Goal: Information Seeking & Learning: Learn about a topic

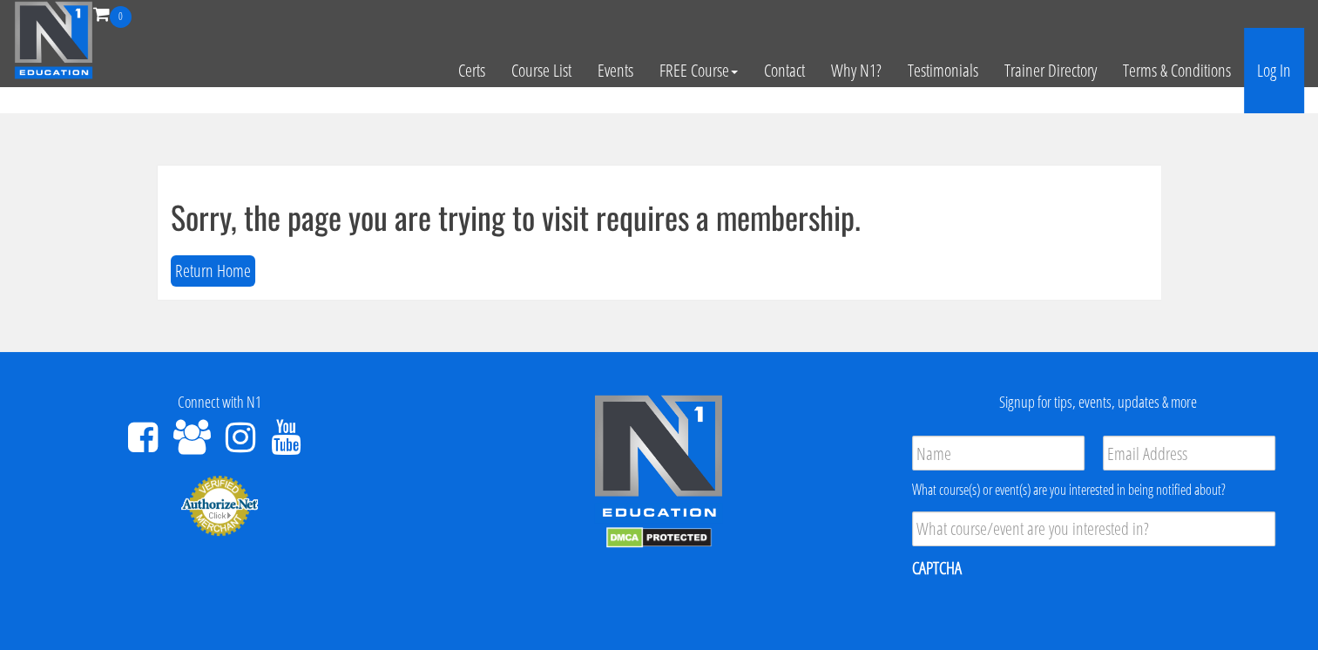
click at [1280, 74] on link "Log In" at bounding box center [1274, 70] width 60 height 85
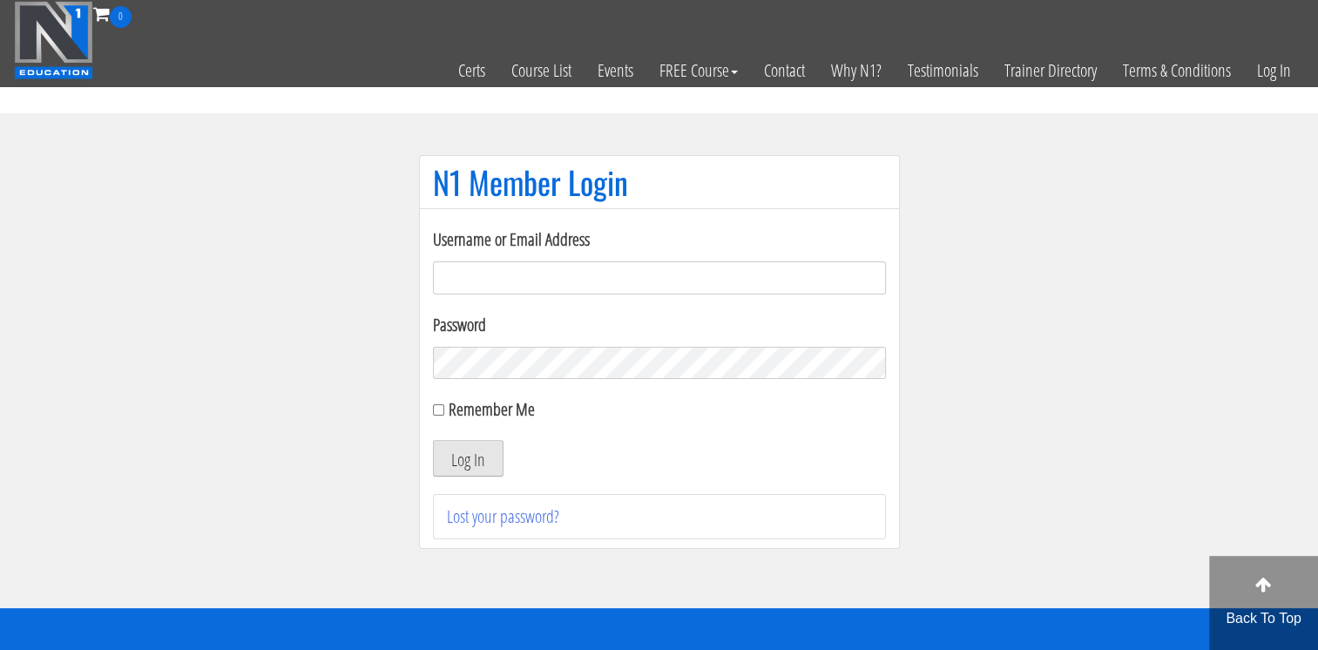
type input "niko_6@azet.sk"
click at [463, 458] on button "Log In" at bounding box center [468, 458] width 71 height 37
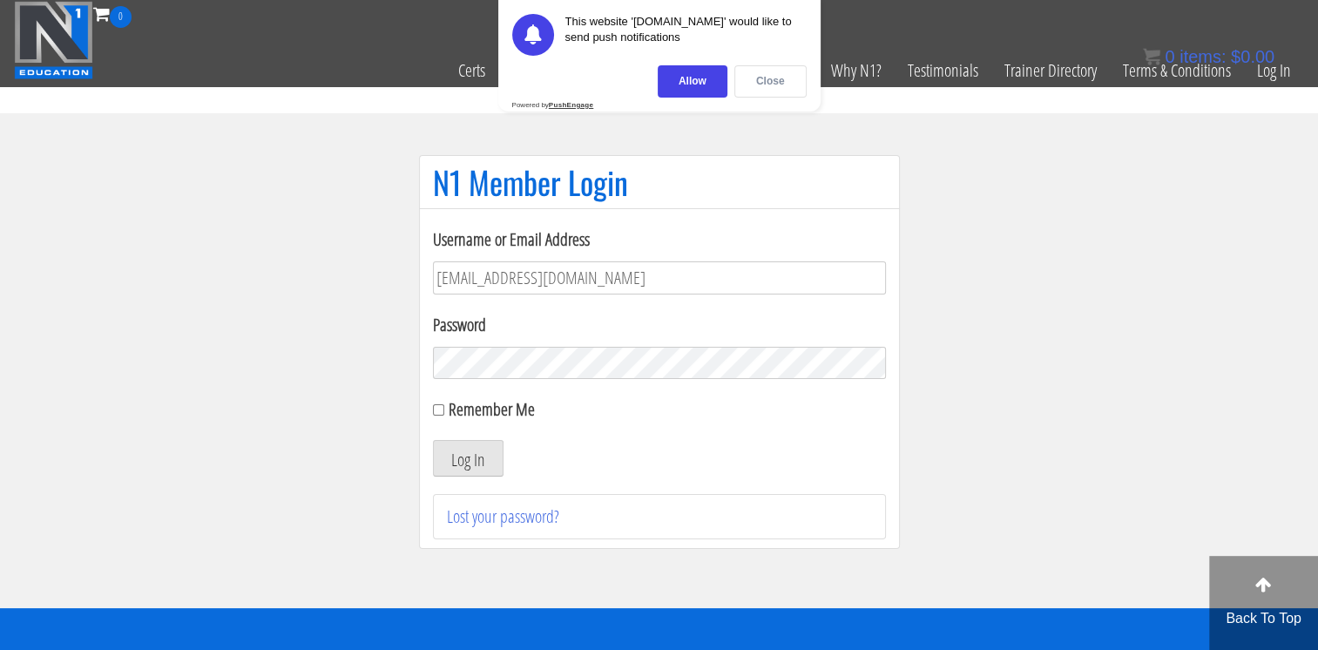
click at [771, 72] on div "Close" at bounding box center [770, 81] width 72 height 32
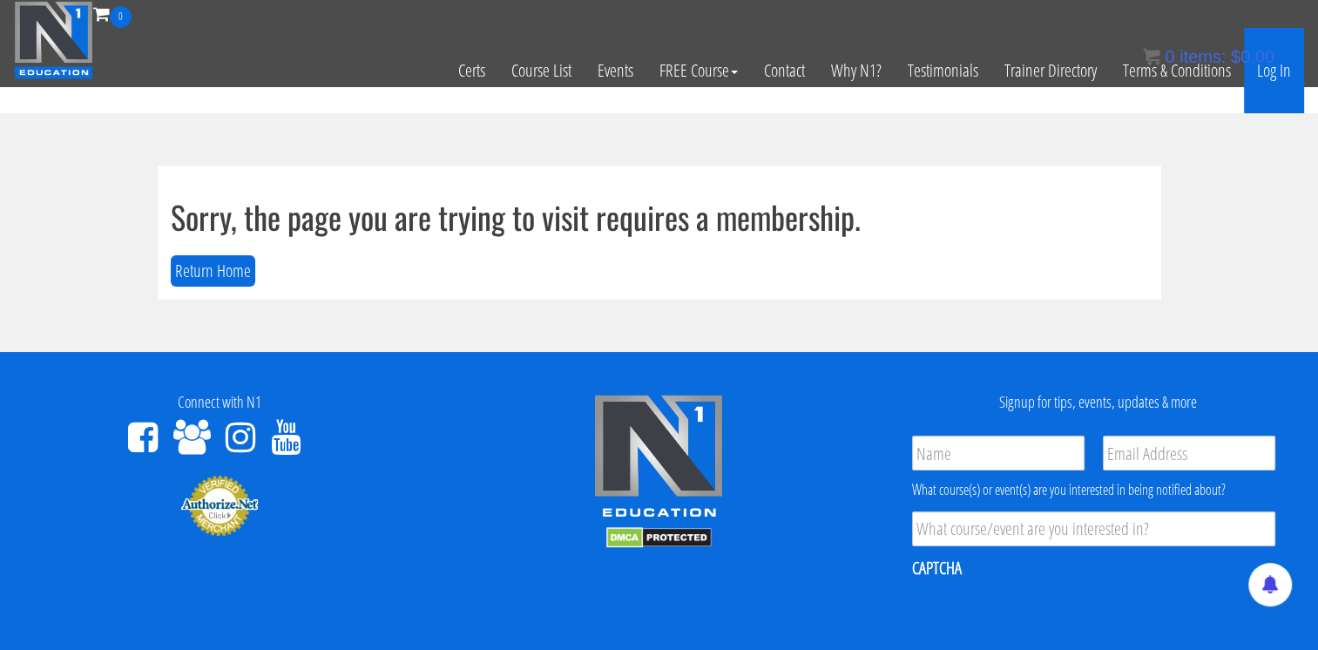
click at [1267, 71] on link "Log In" at bounding box center [1274, 70] width 60 height 85
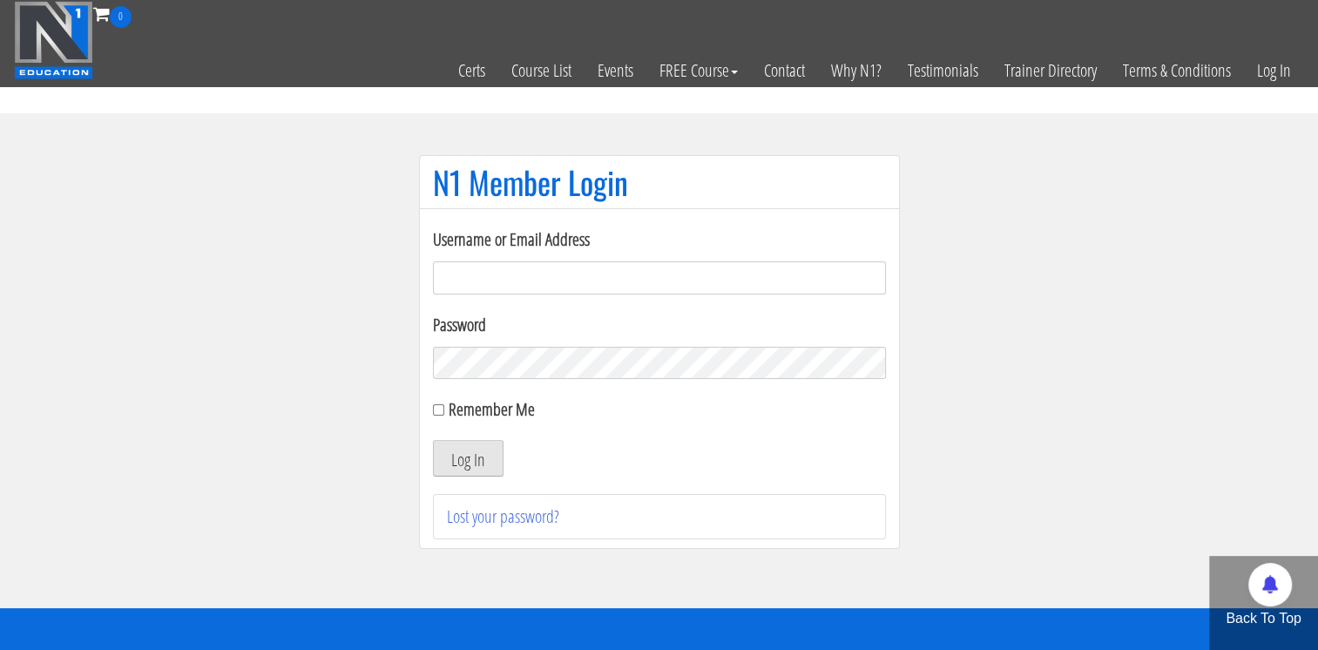
type input "[EMAIL_ADDRESS][DOMAIN_NAME]"
click at [486, 451] on button "Log In" at bounding box center [468, 458] width 71 height 37
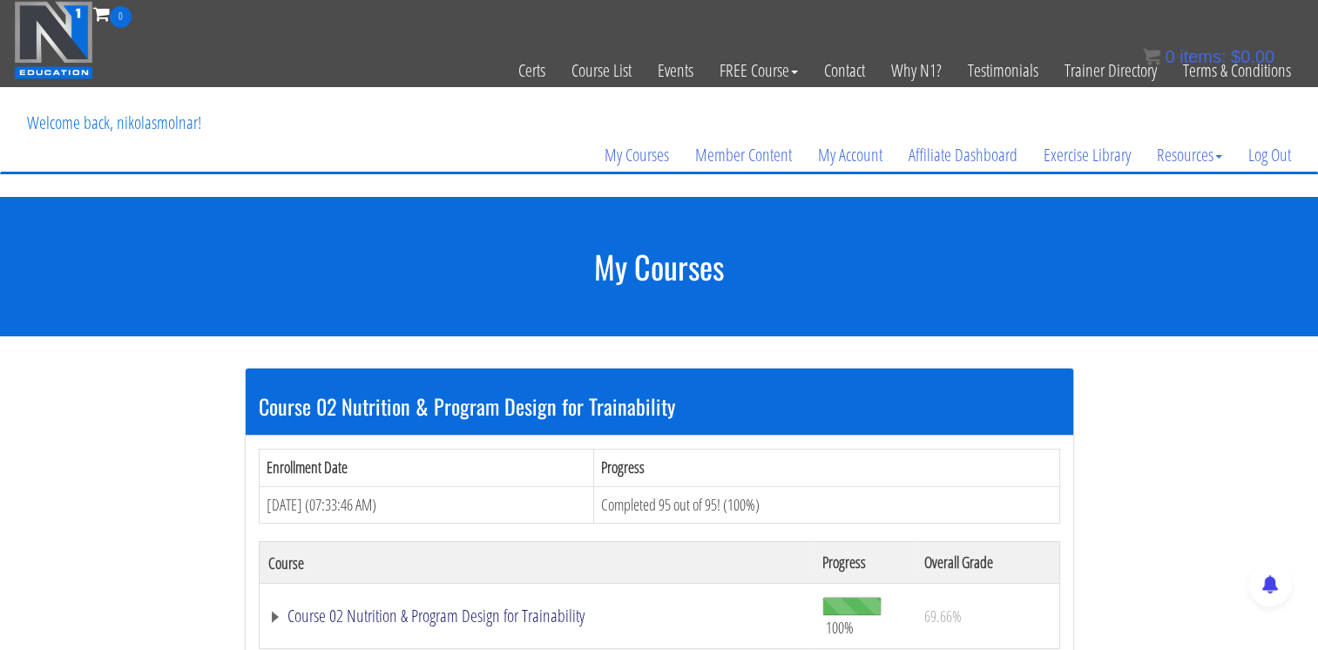
click at [473, 608] on link "Course 02 Nutrition & Program Design for Trainability" at bounding box center [536, 615] width 537 height 17
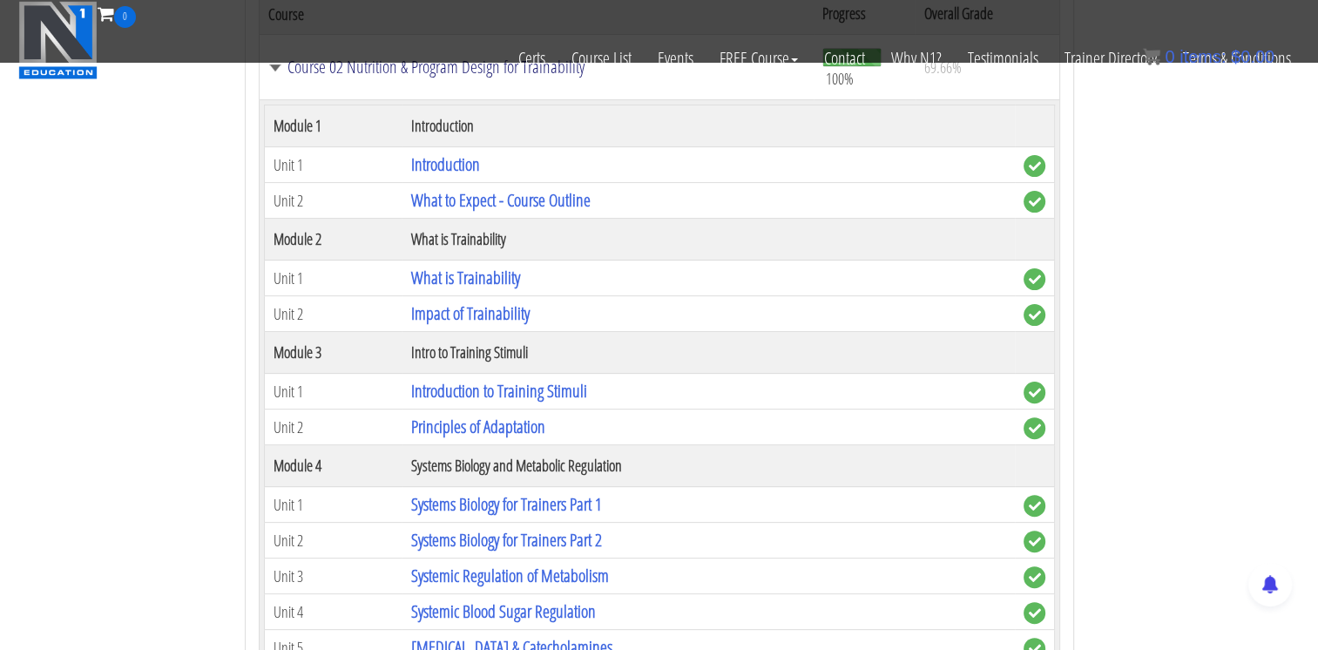
scroll to position [441, 0]
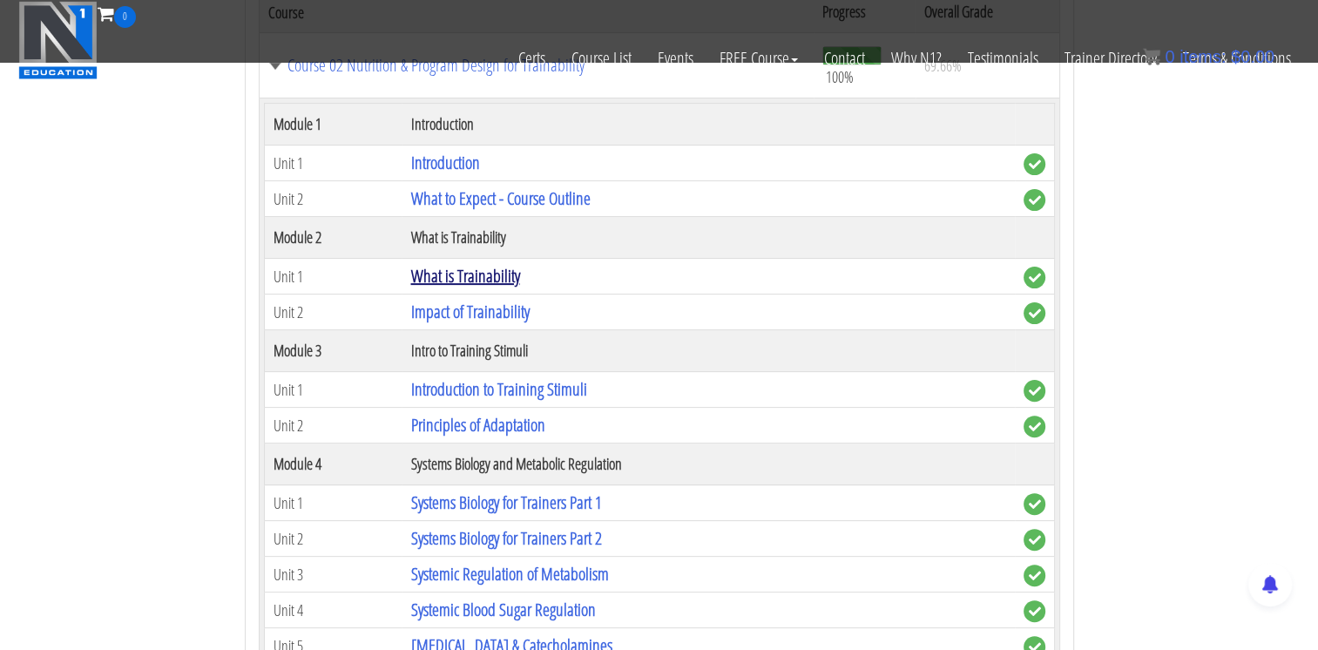
click at [503, 276] on link "What is Trainability" at bounding box center [464, 276] width 109 height 24
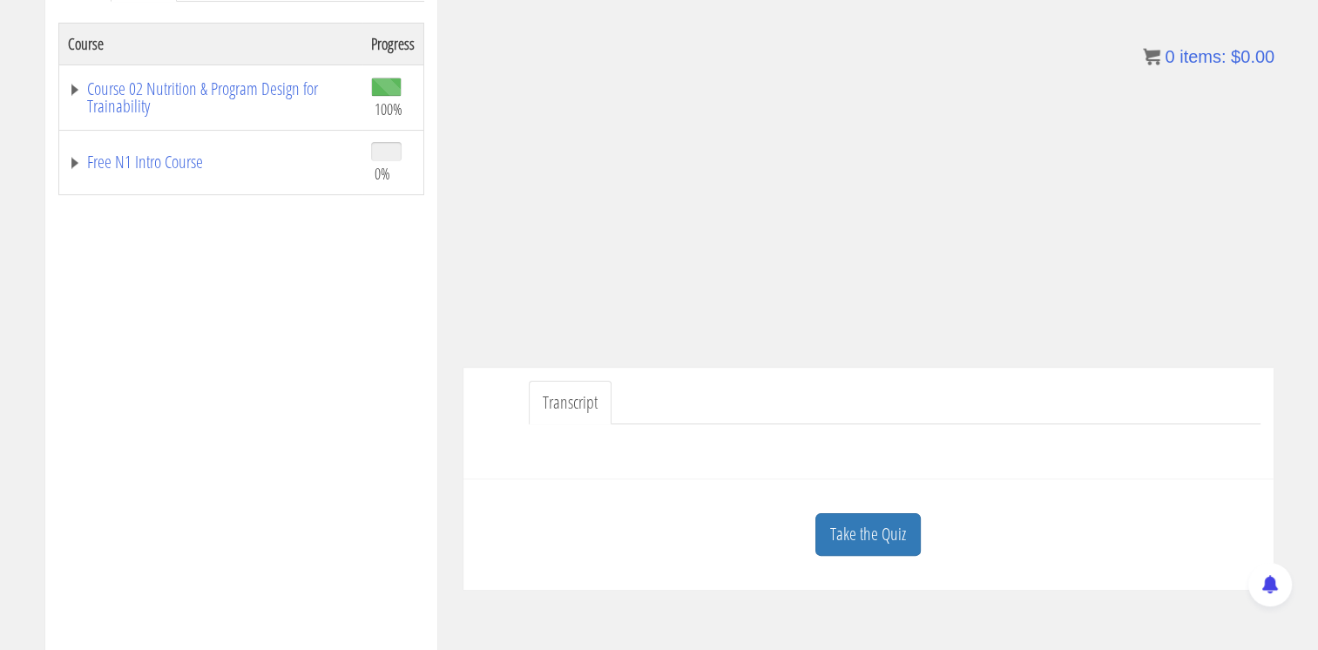
scroll to position [298, 0]
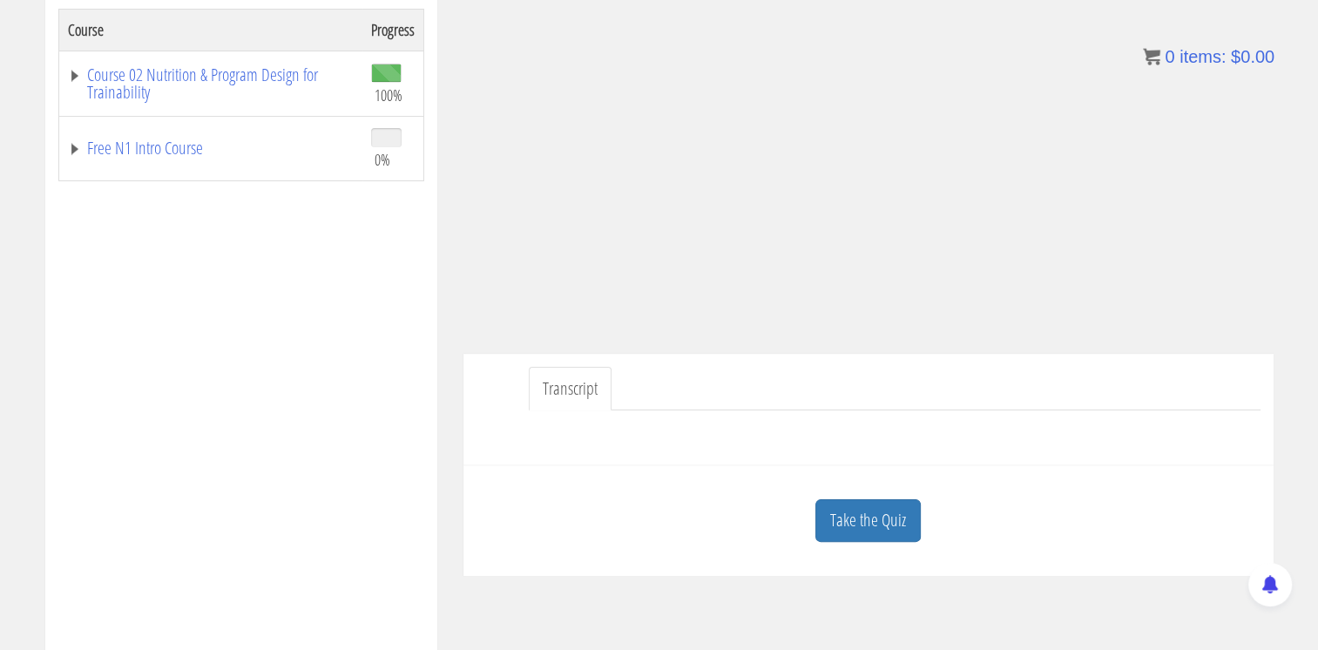
click at [558, 384] on link "Transcript" at bounding box center [570, 389] width 83 height 44
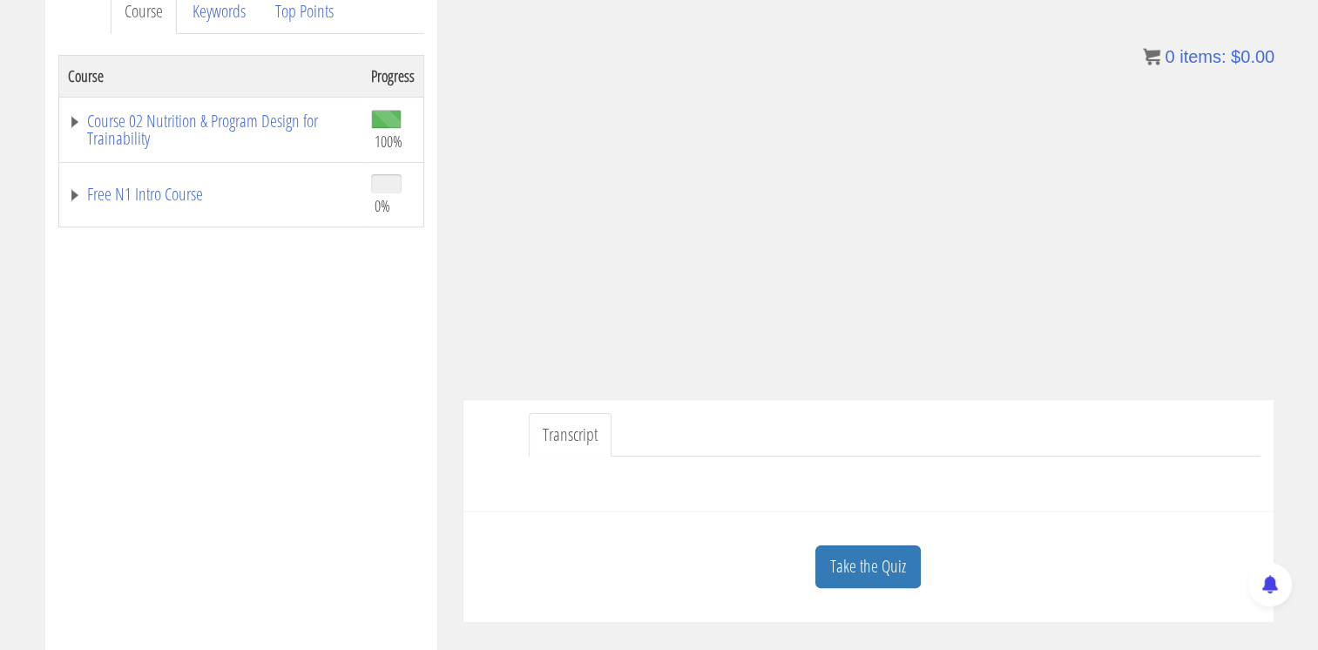
scroll to position [265, 0]
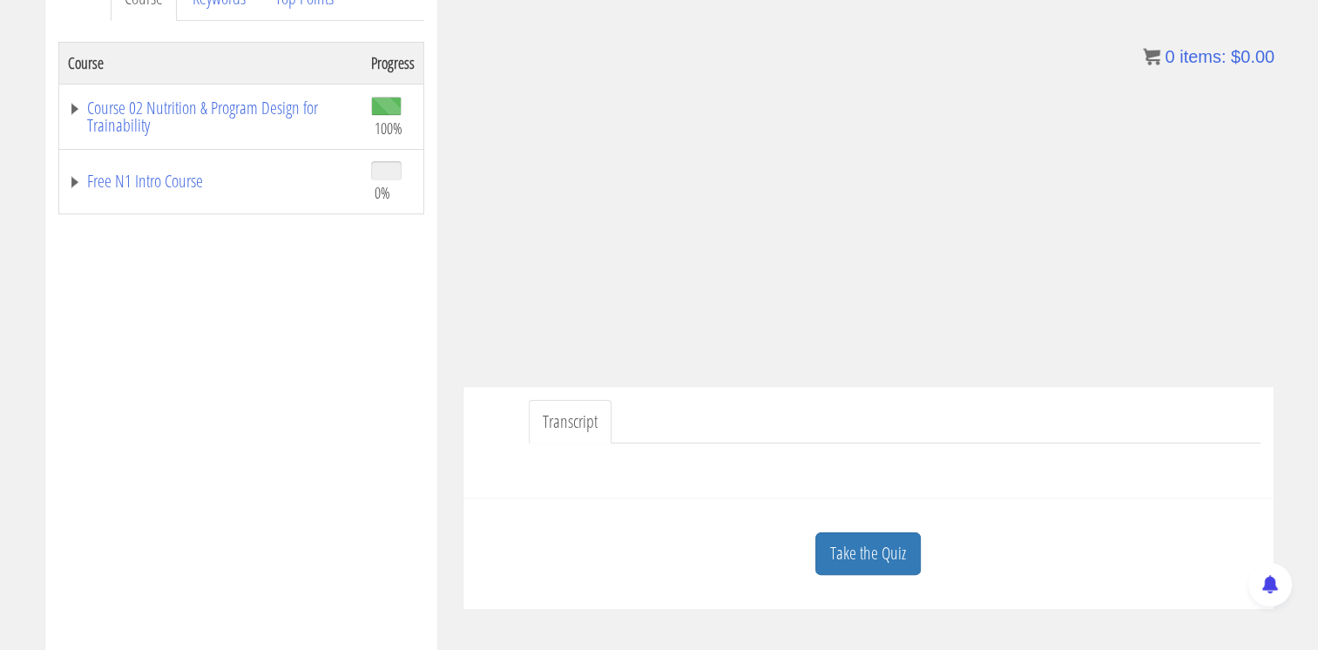
click at [592, 420] on link "Transcript" at bounding box center [570, 422] width 83 height 44
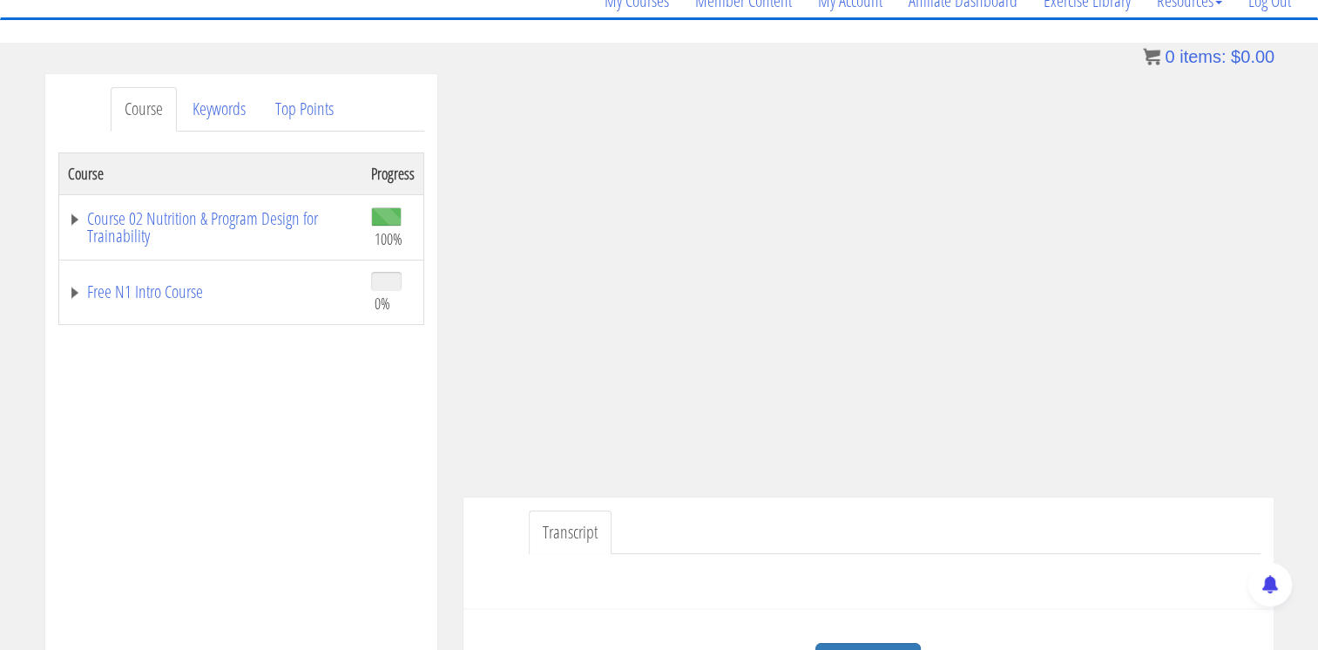
click at [1292, 251] on div "Course Keywords Top Points Course Progress Course 02 Nutrition & Program Design…" at bounding box center [659, 566] width 1318 height 984
click at [1275, 336] on div "[PERSON_NAME] [EMAIL_ADDRESS][DOMAIN_NAME] [DATE] [TECHNICAL_ID] Transcript Tak…" at bounding box center [868, 396] width 836 height 645
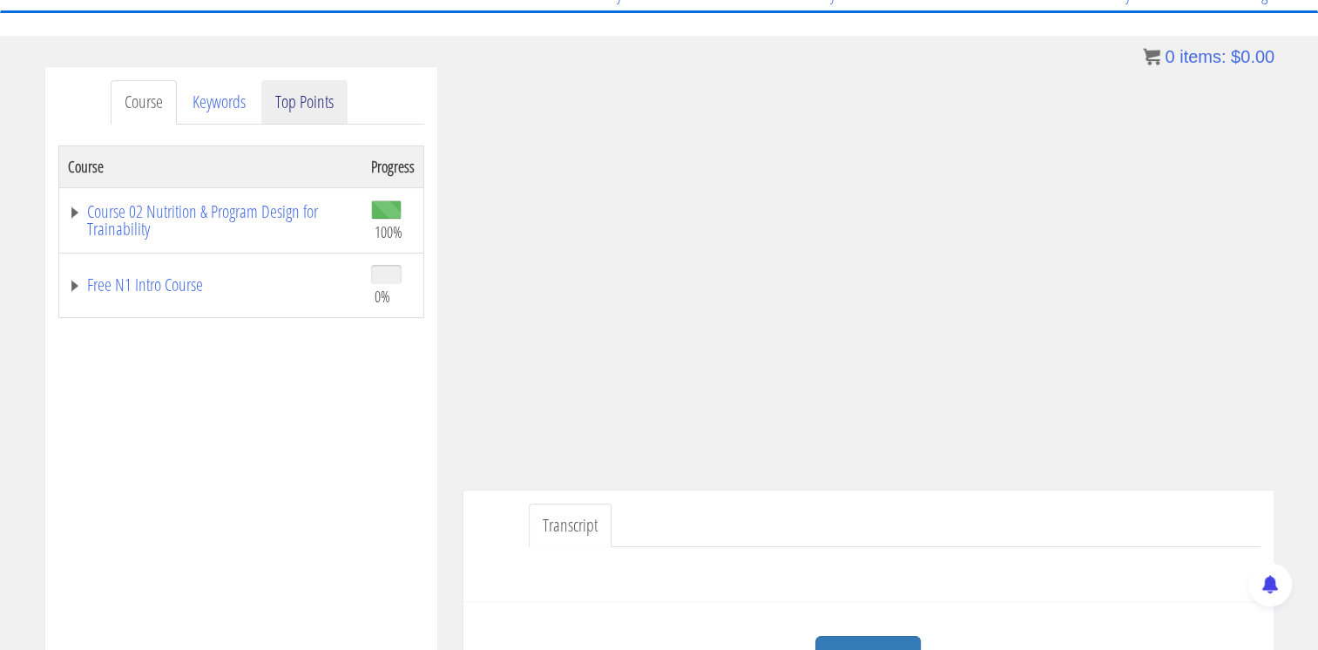
scroll to position [162, 0]
click at [211, 203] on link "Course 02 Nutrition & Program Design for Trainability" at bounding box center [211, 219] width 286 height 35
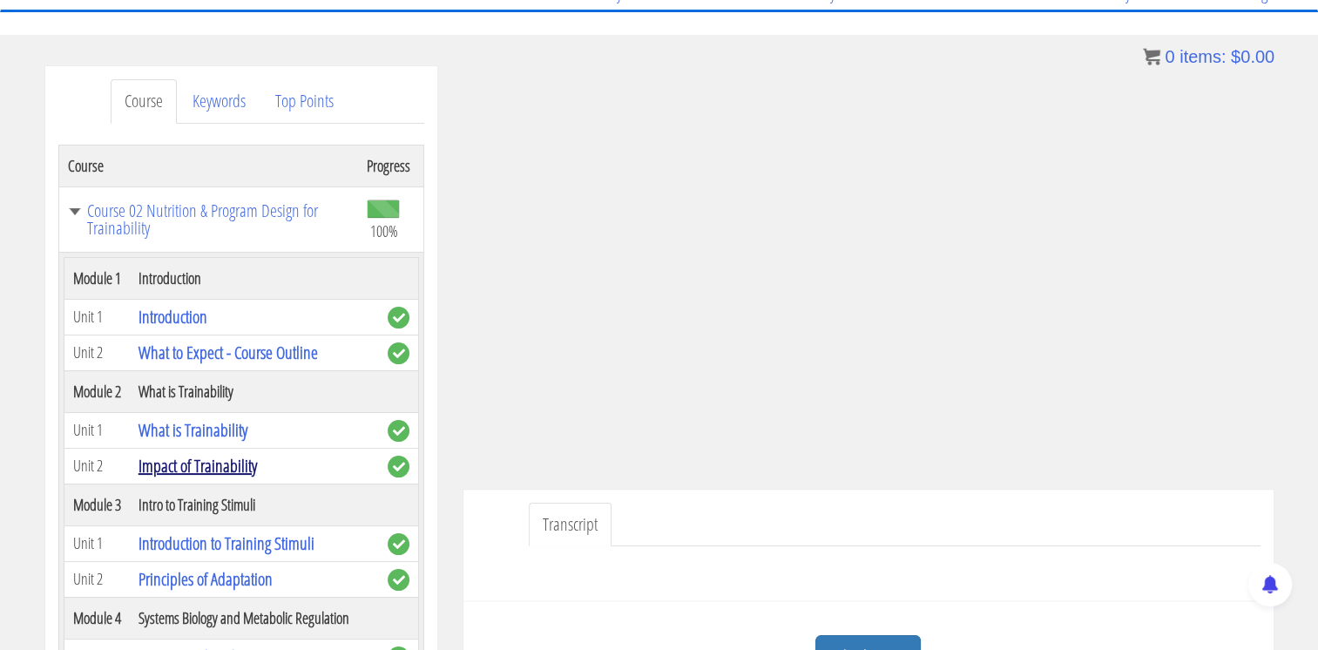
click at [221, 477] on link "Impact of Trainability" at bounding box center [197, 466] width 118 height 24
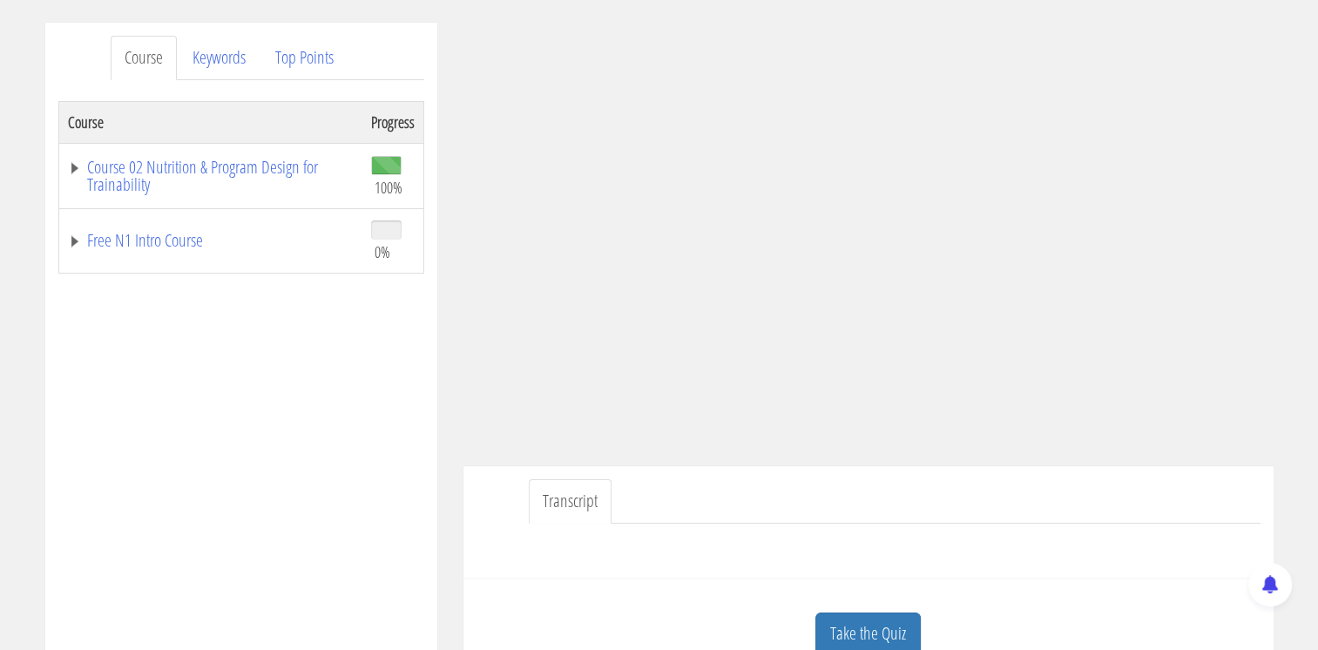
scroll to position [201, 0]
click at [1285, 278] on div "Nikolas Molnár niko_6@azet.sk 2025-08-18 2a01:c844:20a3:e800:f0f9:5801:e42b:8a4…" at bounding box center [868, 360] width 836 height 666
click at [575, 509] on link "Transcript" at bounding box center [570, 505] width 83 height 44
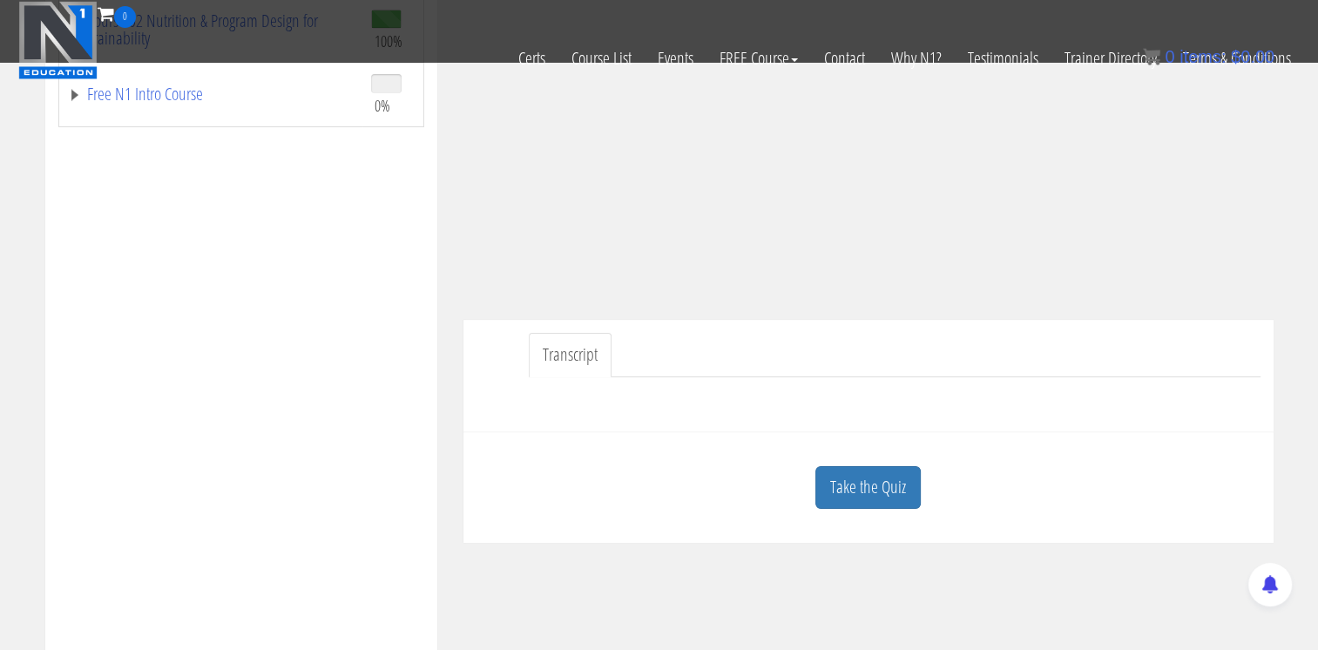
scroll to position [428, 0]
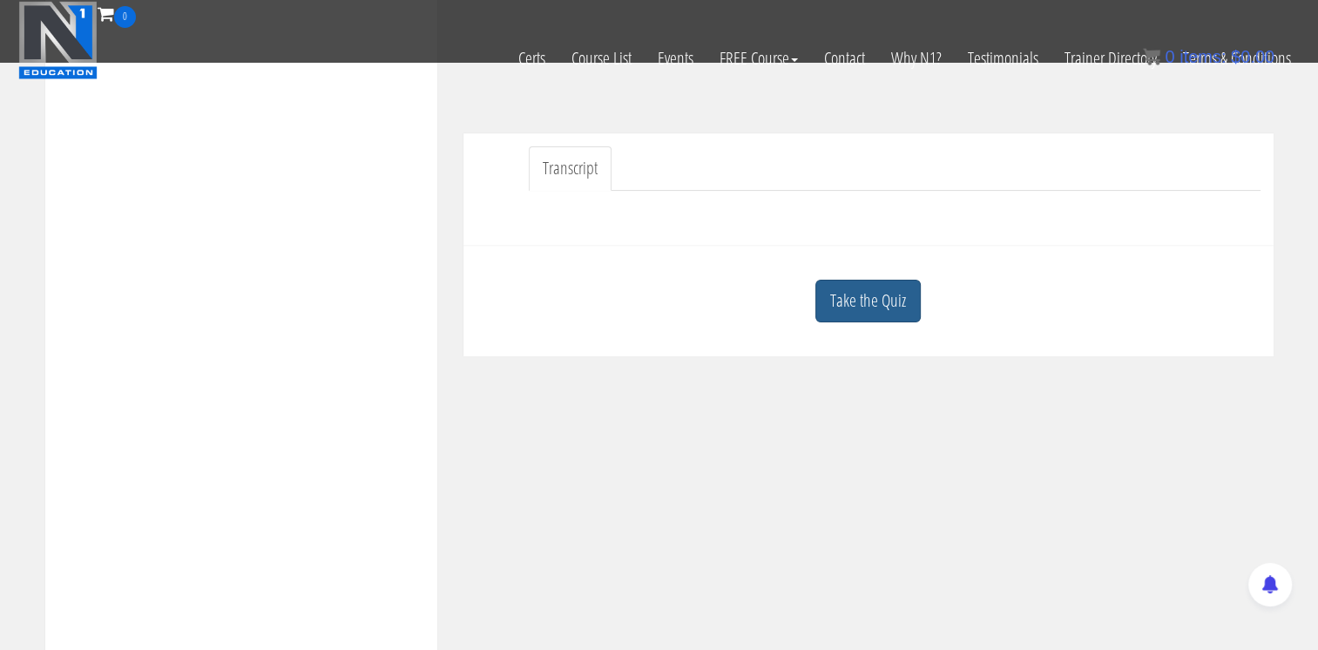
click at [864, 283] on link "Take the Quiz" at bounding box center [867, 301] width 105 height 43
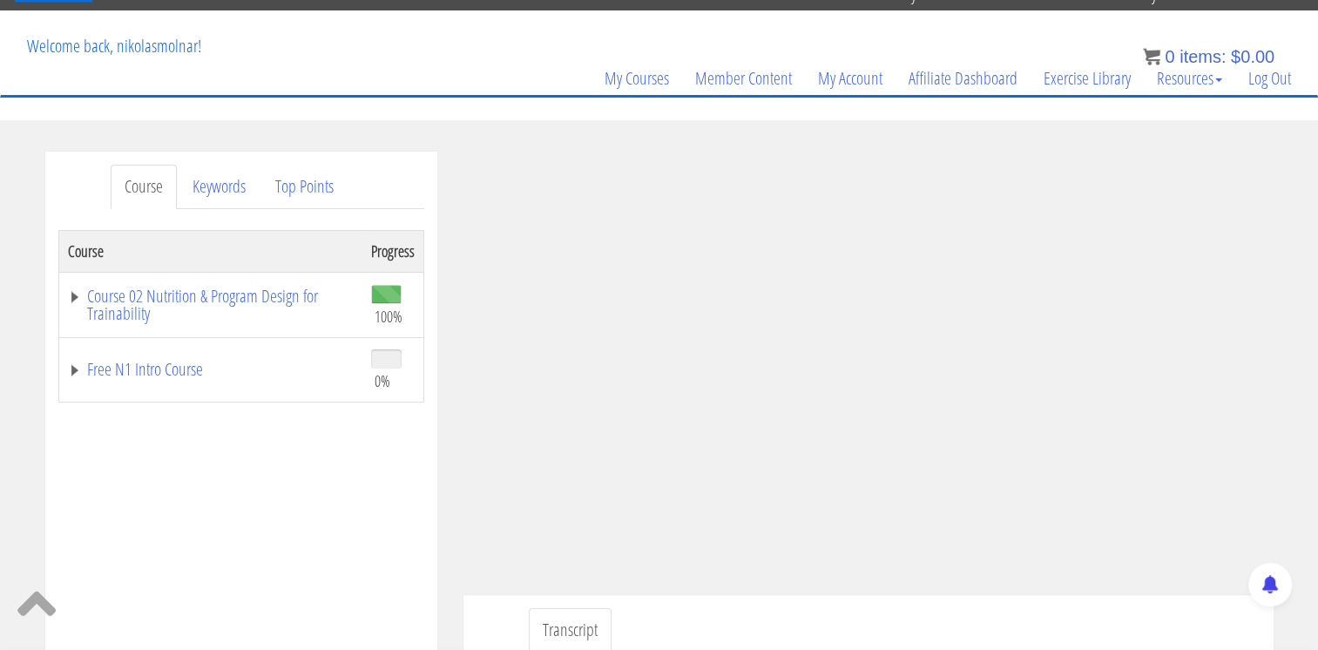
scroll to position [73, 0]
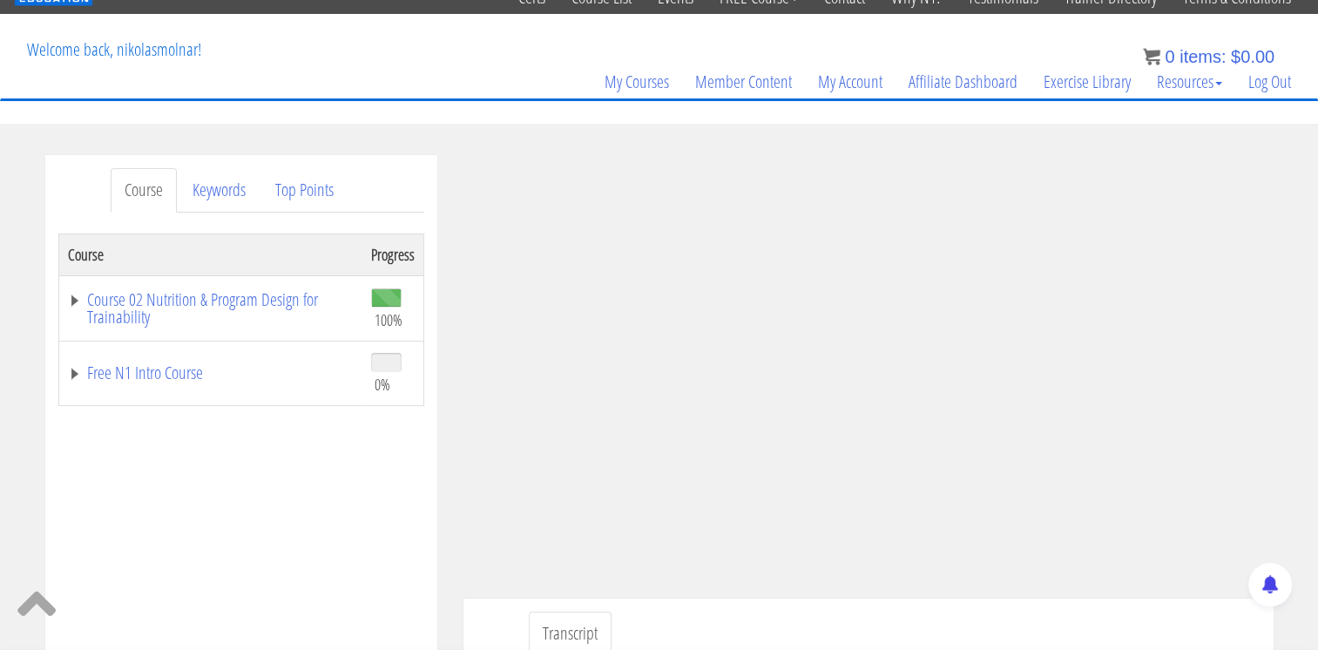
click at [1295, 205] on div "Course Keywords Top Points Course Progress Course 02 Nutrition & Program Design…" at bounding box center [659, 647] width 1318 height 984
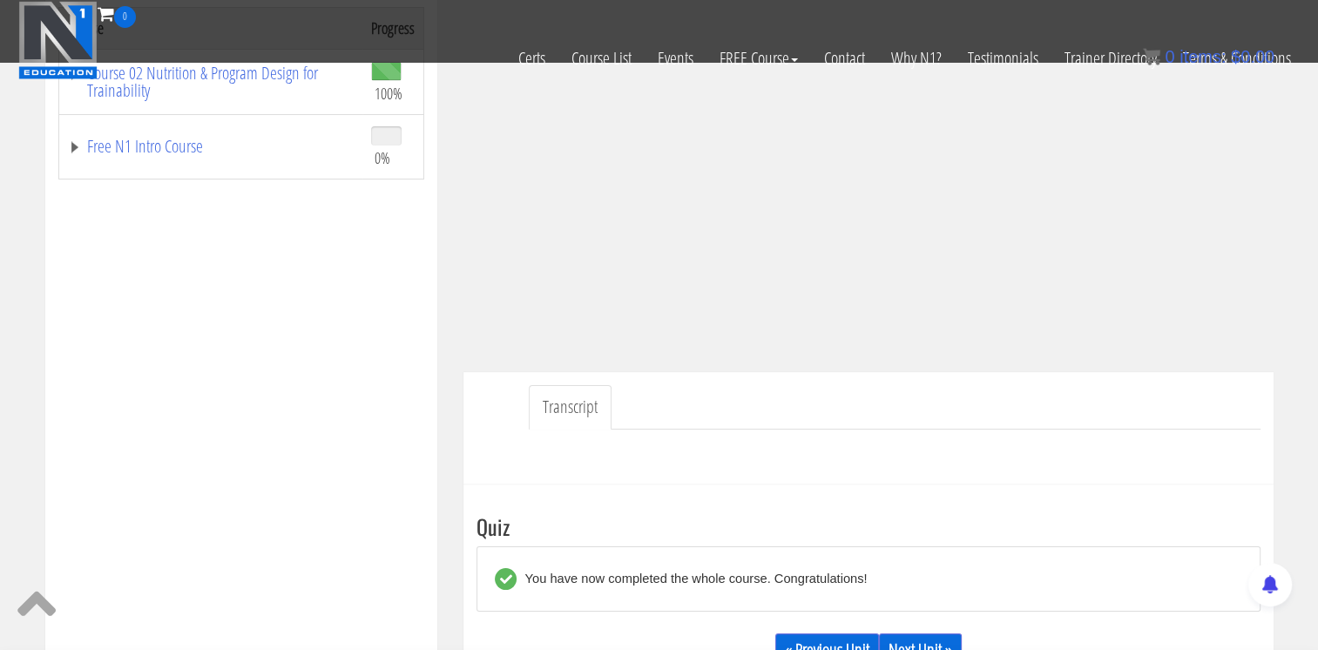
scroll to position [566, 0]
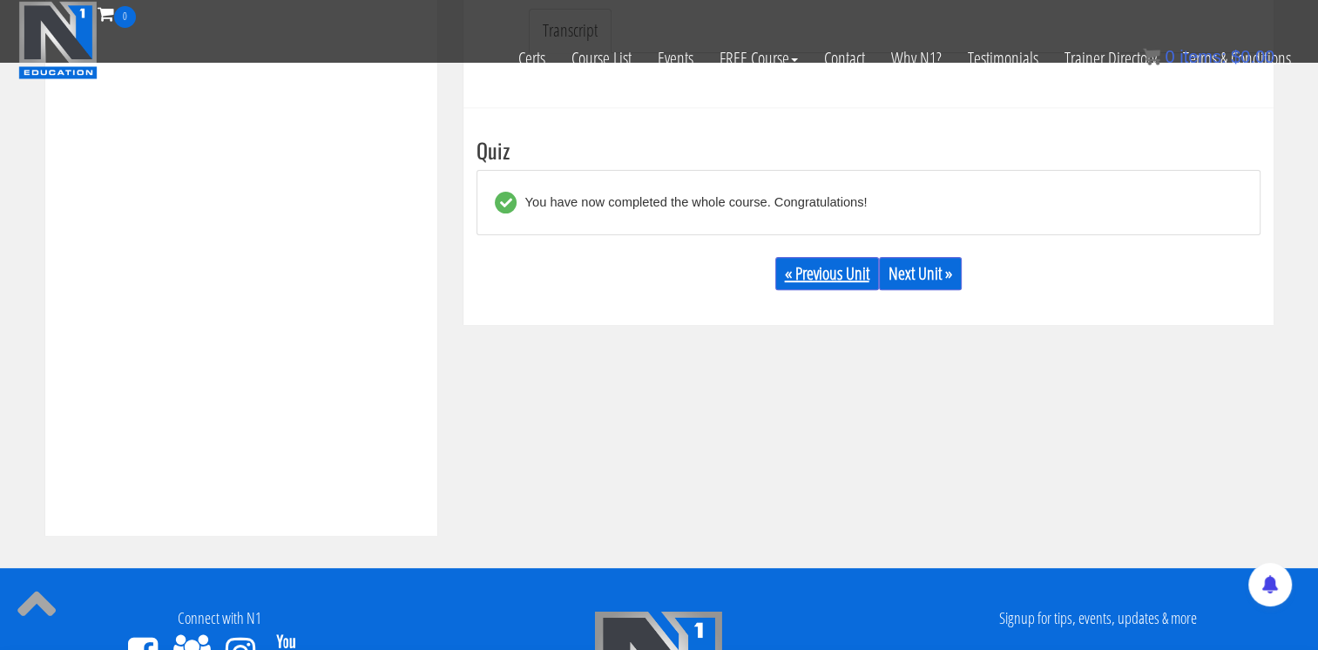
click at [849, 266] on link "« Previous Unit" at bounding box center [827, 273] width 104 height 33
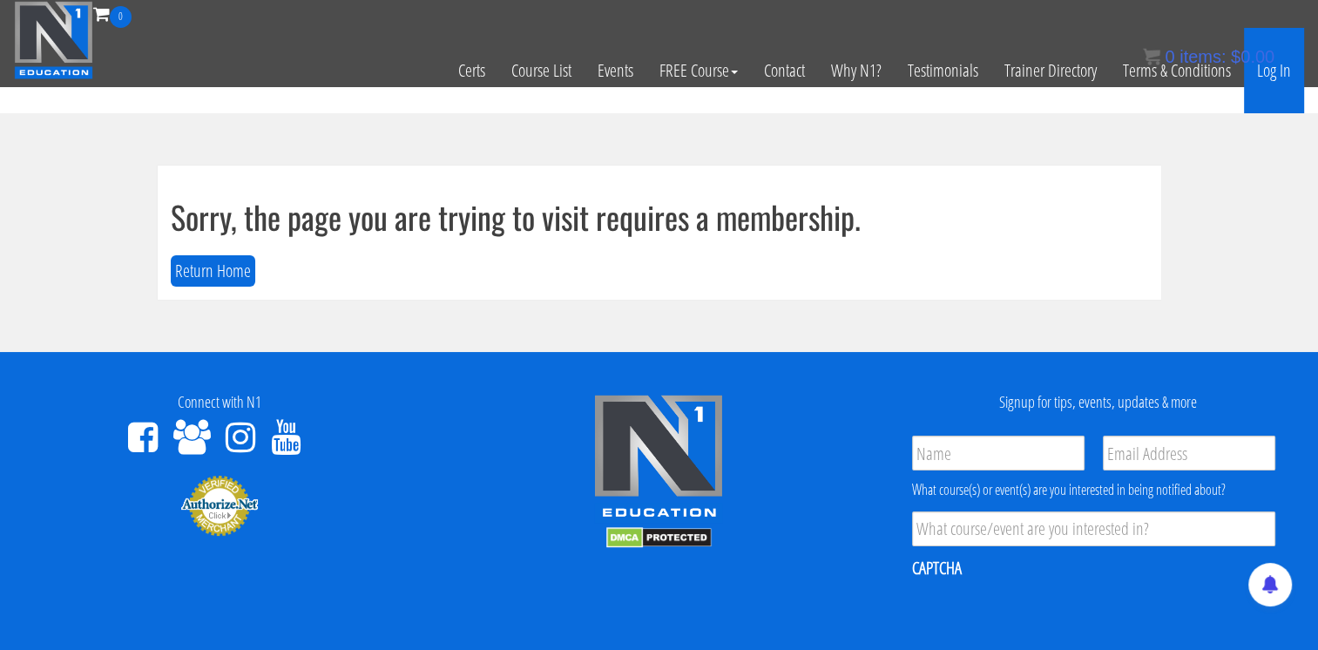
click at [1278, 75] on link "Log In" at bounding box center [1274, 70] width 60 height 85
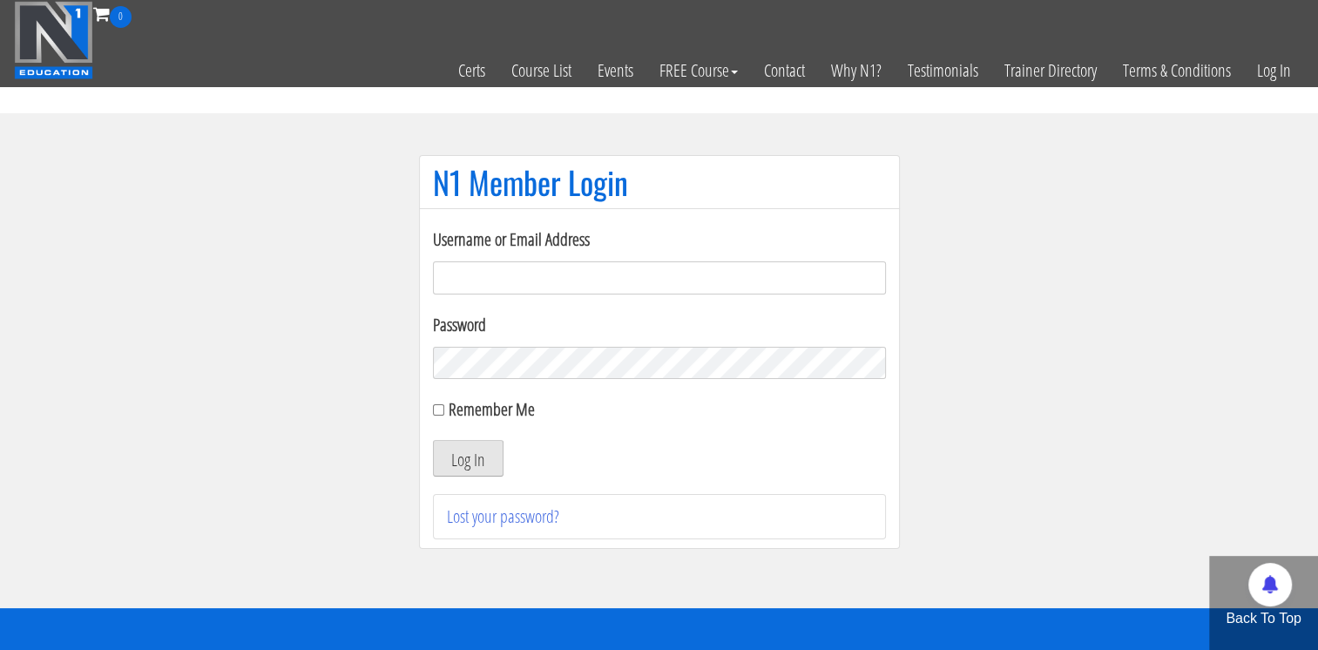
type input "[EMAIL_ADDRESS][DOMAIN_NAME]"
click at [479, 458] on button "Log In" at bounding box center [468, 458] width 71 height 37
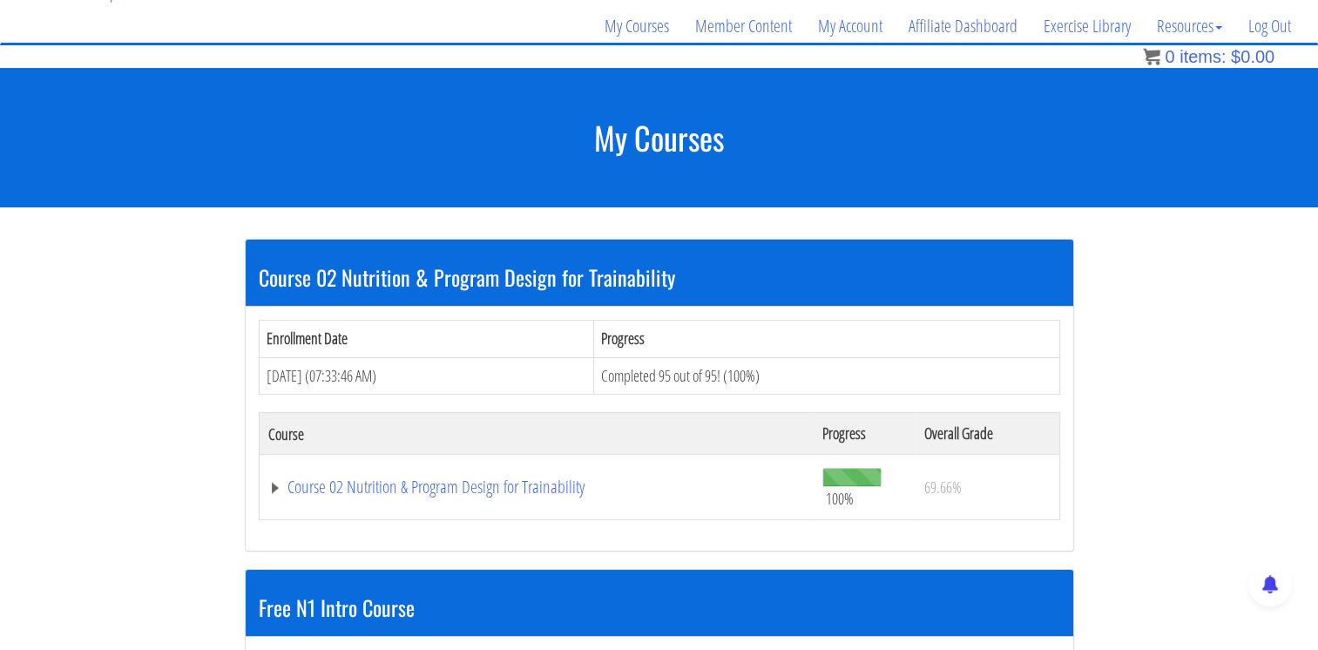
scroll to position [132, 0]
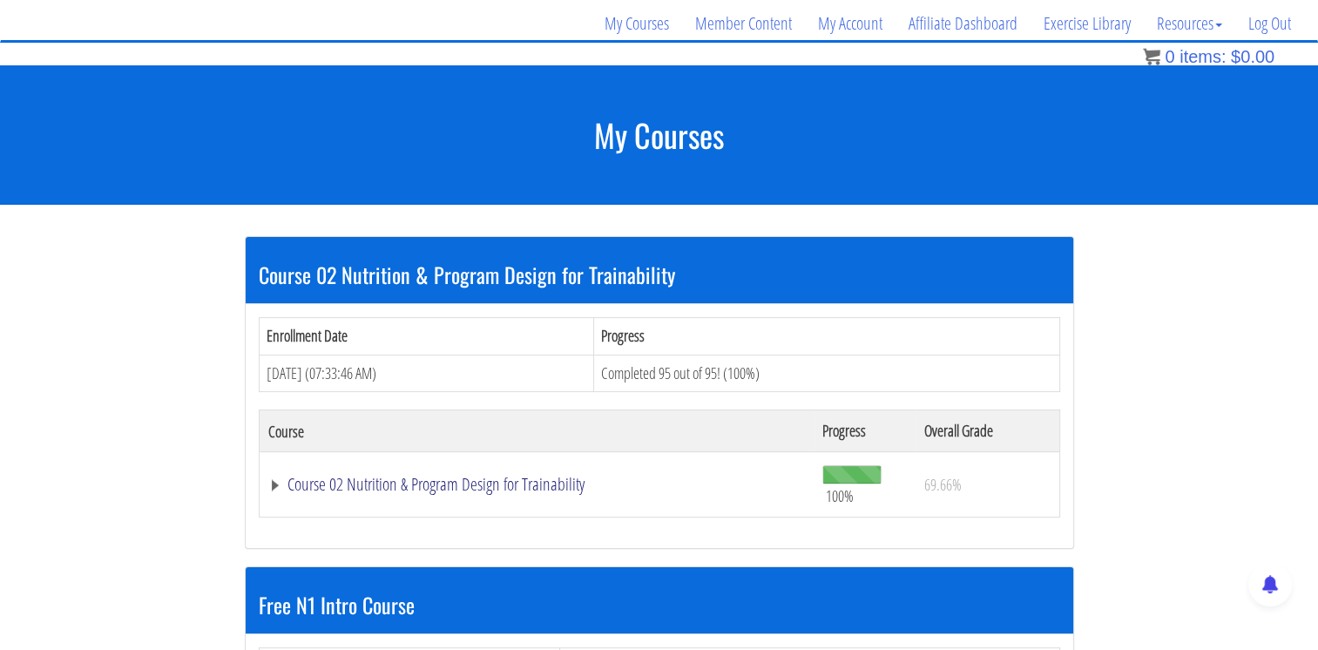
click at [481, 478] on link "Course 02 Nutrition & Program Design for Trainability" at bounding box center [536, 484] width 537 height 17
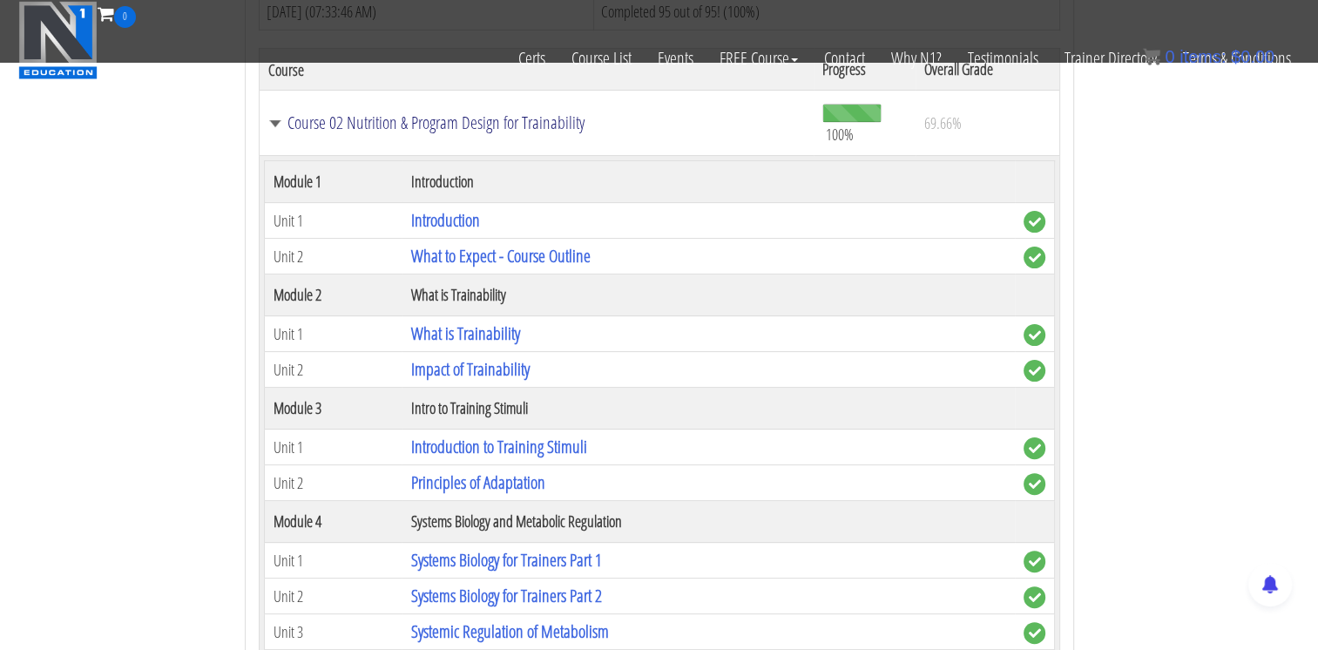
scroll to position [383, 0]
click at [463, 322] on link "What is Trainability" at bounding box center [464, 333] width 109 height 24
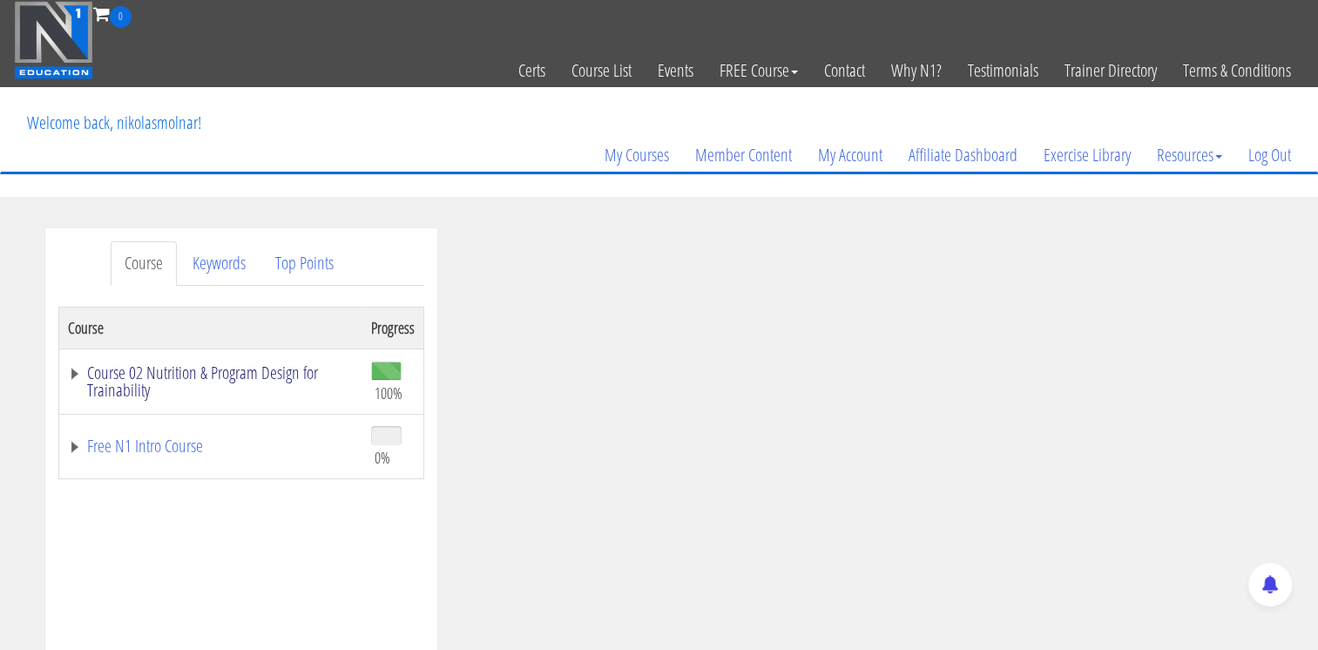
click at [244, 368] on link "Course 02 Nutrition & Program Design for Trainability" at bounding box center [211, 381] width 286 height 35
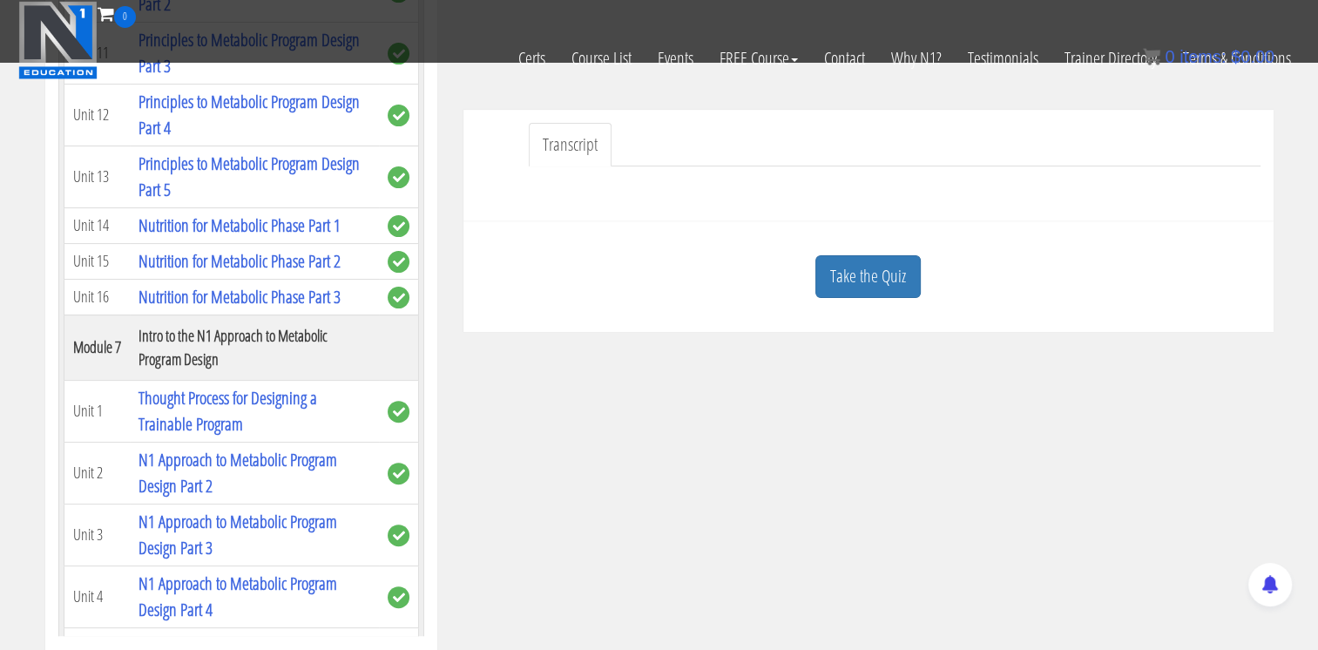
scroll to position [1345, 0]
click at [264, 236] on link "Nutrition for Metabolic Phase Part 1" at bounding box center [239, 225] width 202 height 24
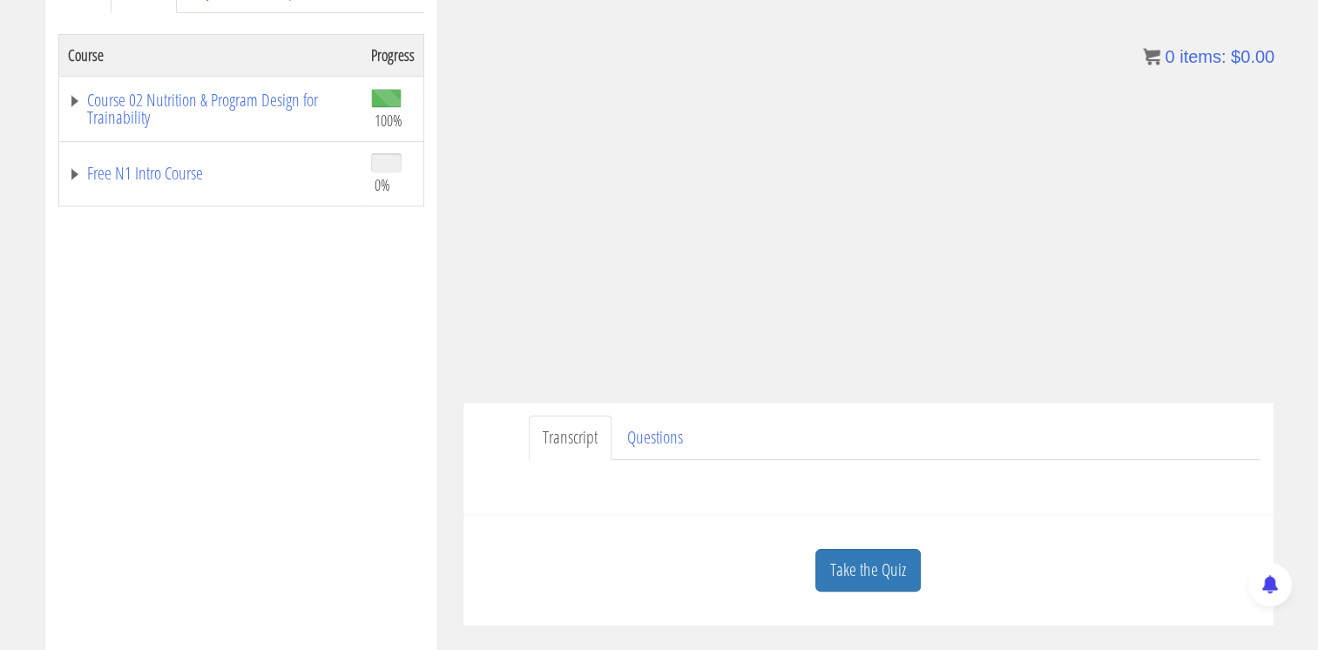
scroll to position [274, 0]
click at [655, 437] on link "Questions" at bounding box center [655, 436] width 84 height 44
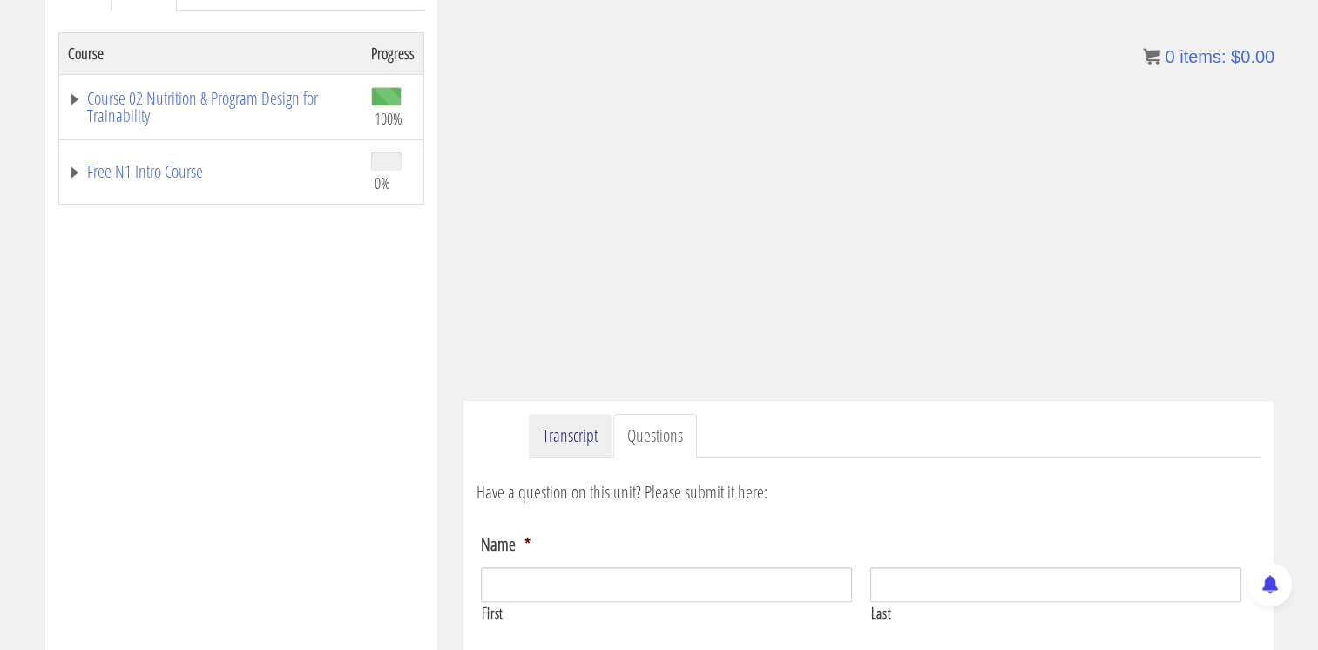
click at [588, 437] on link "Transcript" at bounding box center [570, 436] width 83 height 44
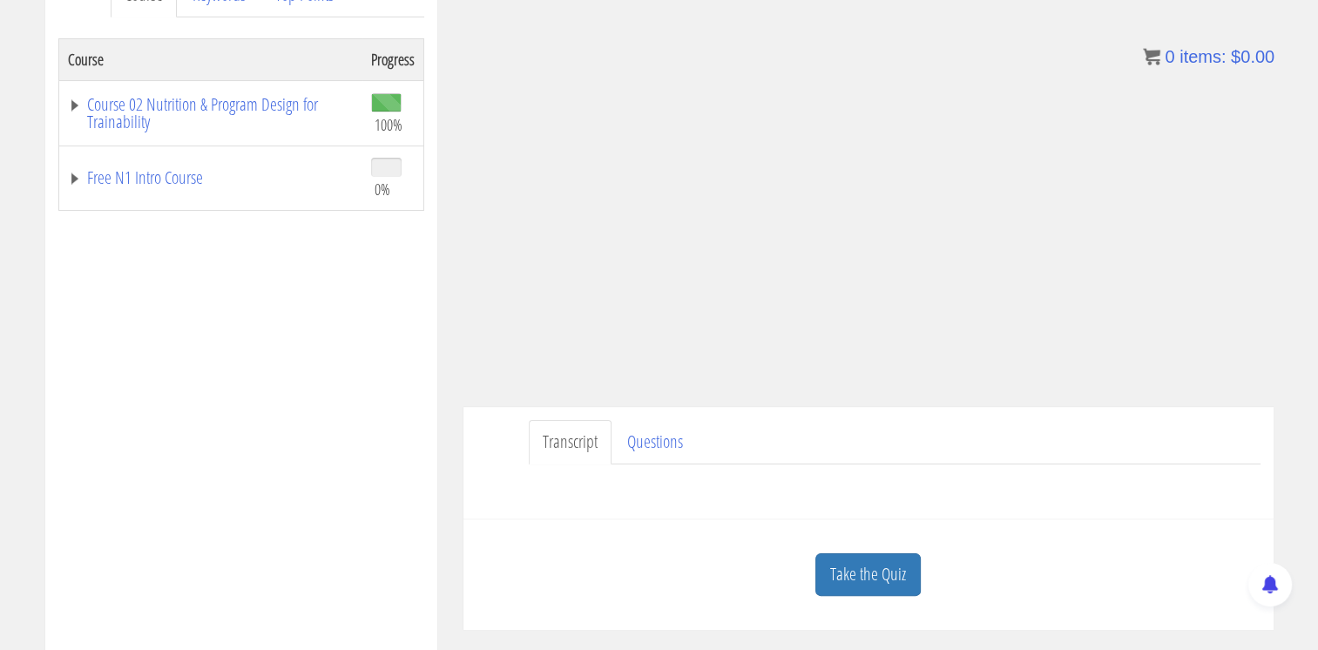
scroll to position [285, 0]
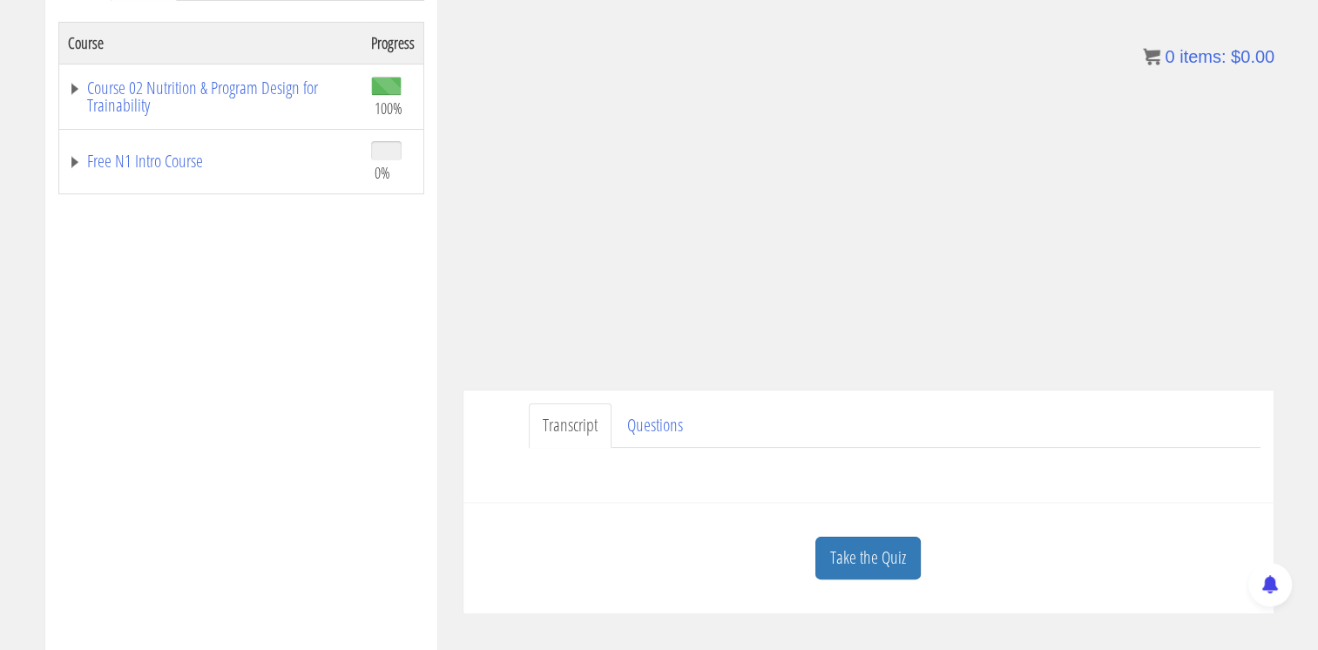
click at [994, 427] on ul "Transcript Questions" at bounding box center [895, 425] width 732 height 44
click at [1299, 318] on div "Course Keywords Top Points Course Progress Course 02 Nutrition & Program Design…" at bounding box center [659, 435] width 1318 height 984
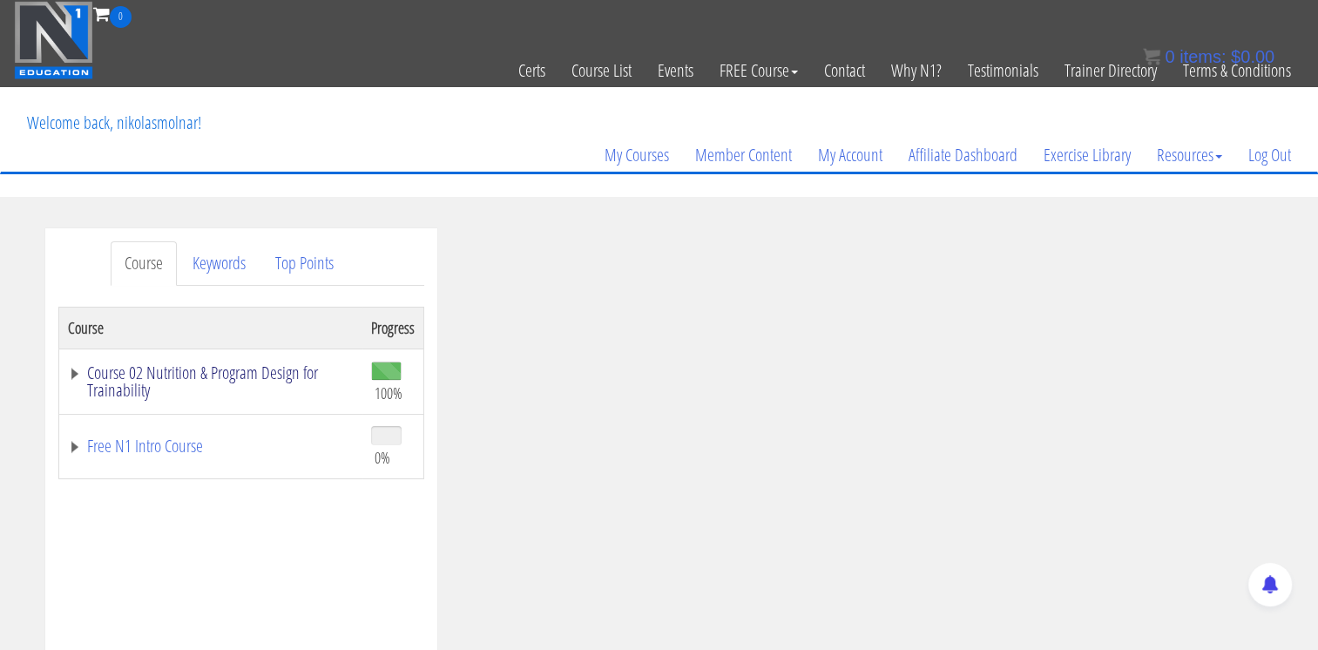
click at [262, 371] on link "Course 02 Nutrition & Program Design for Trainability" at bounding box center [211, 381] width 286 height 35
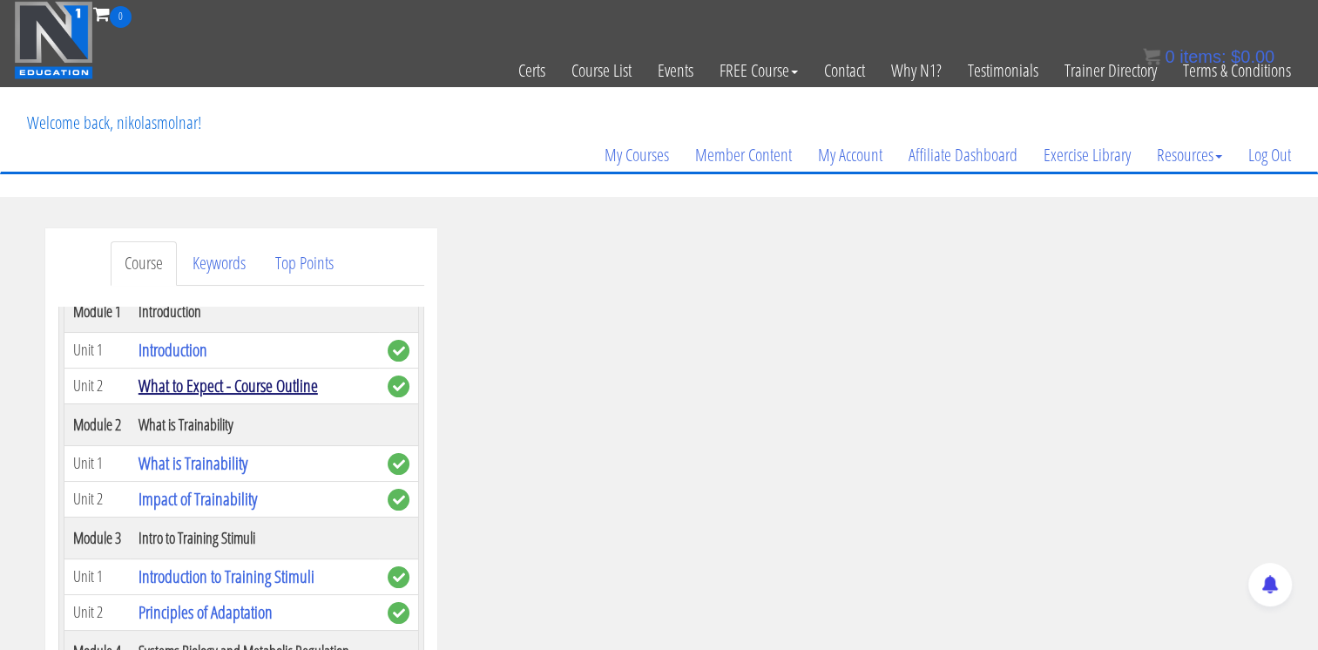
scroll to position [132, 0]
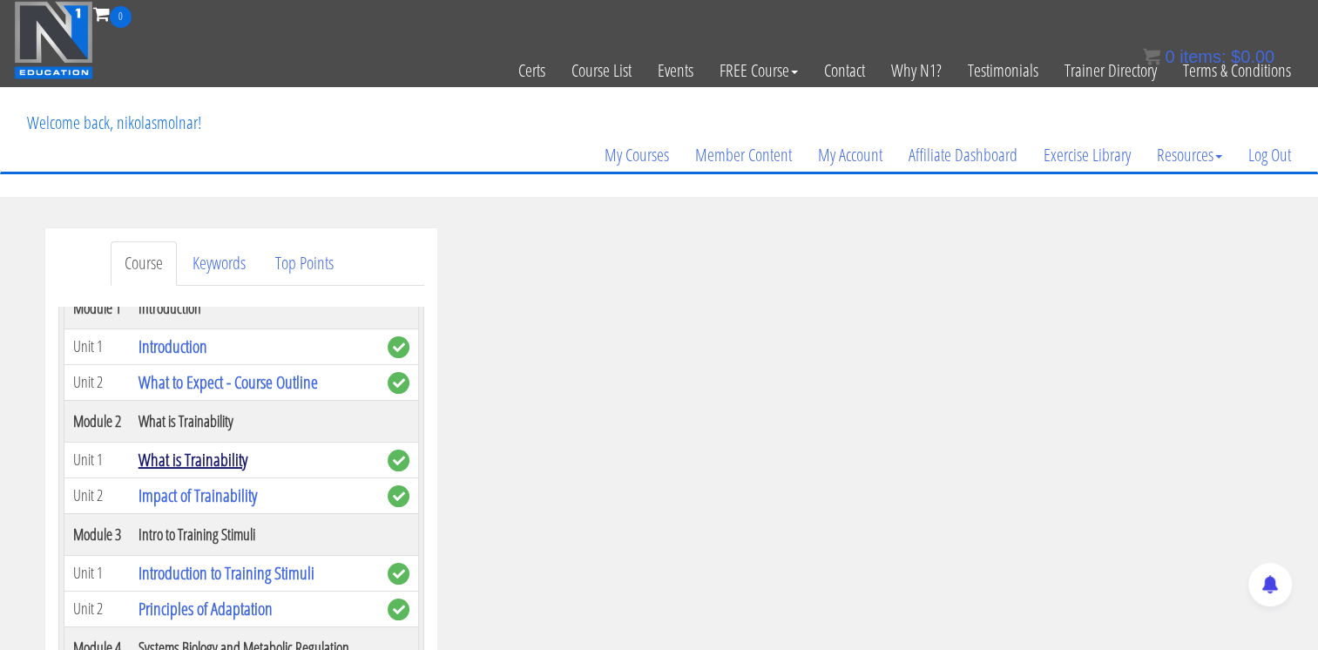
click at [223, 471] on link "What is Trainability" at bounding box center [192, 460] width 109 height 24
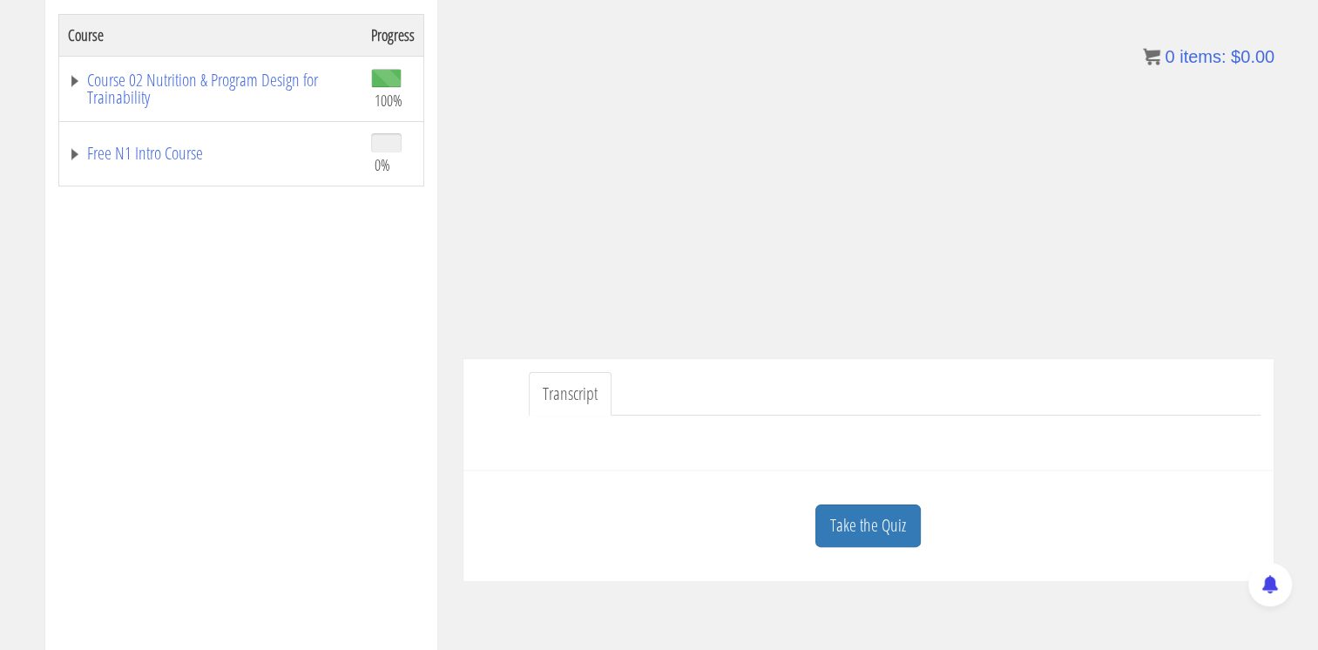
scroll to position [293, 0]
click at [201, 78] on link "Course 02 Nutrition & Program Design for Trainability" at bounding box center [211, 88] width 286 height 35
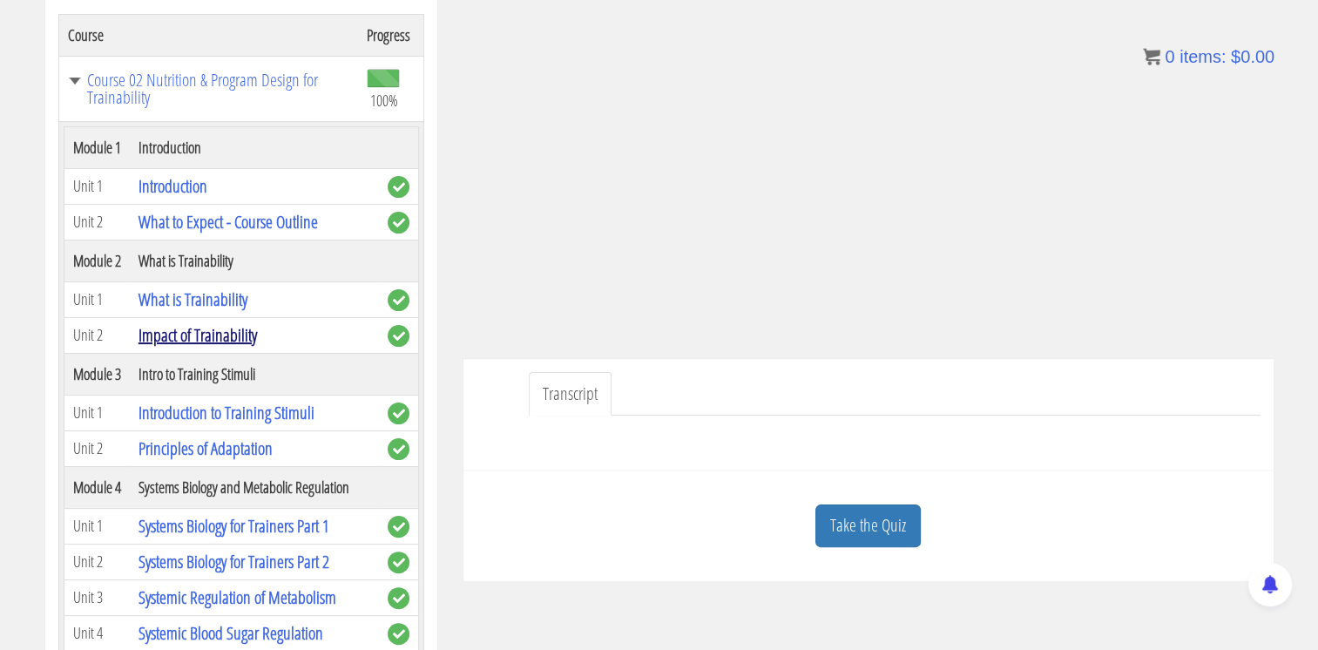
click at [216, 347] on link "Impact of Trainability" at bounding box center [197, 335] width 118 height 24
click at [221, 347] on link "Impact of Trainability" at bounding box center [197, 335] width 118 height 24
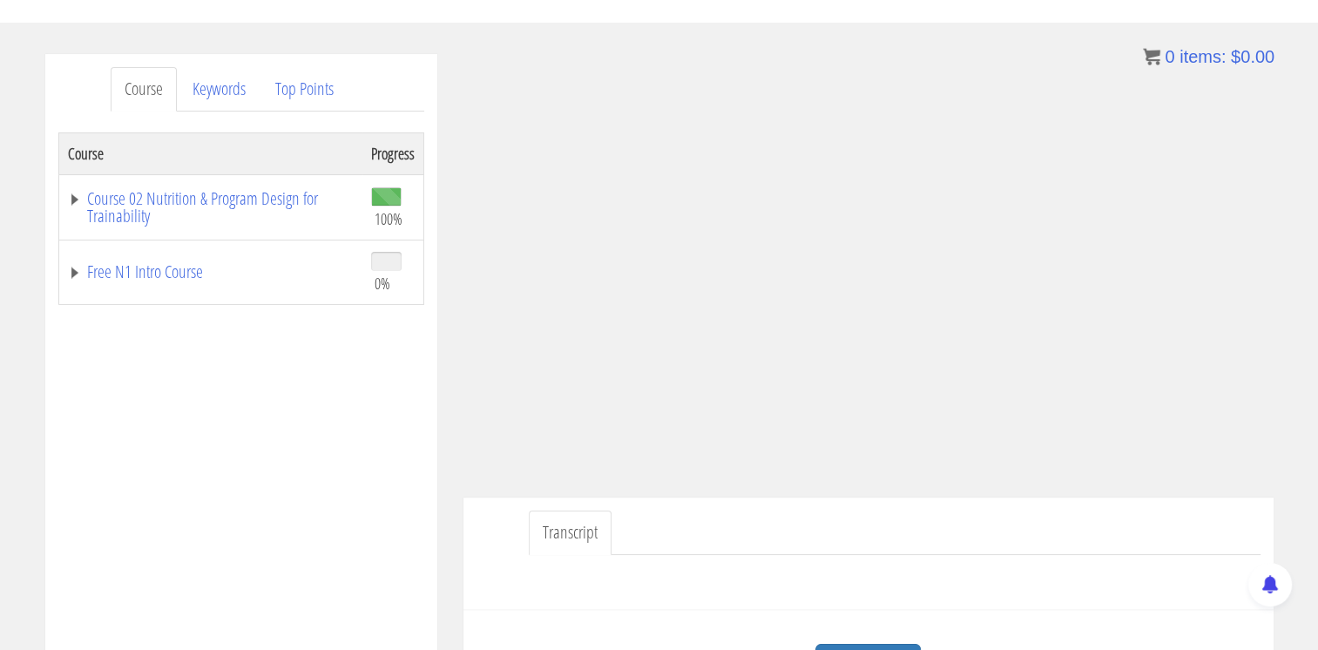
scroll to position [176, 0]
click at [277, 189] on link "Course 02 Nutrition & Program Design for Trainability" at bounding box center [211, 205] width 286 height 35
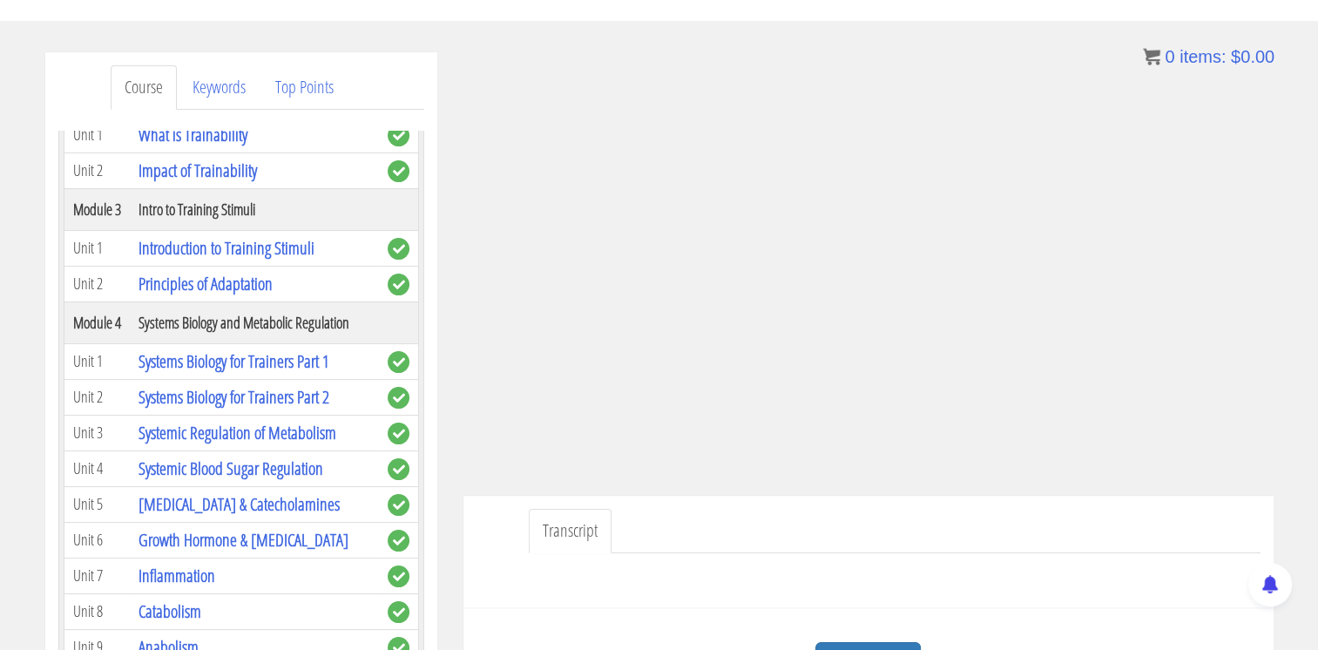
scroll to position [280, 0]
click at [256, 260] on link "Introduction to Training Stimuli" at bounding box center [226, 249] width 176 height 24
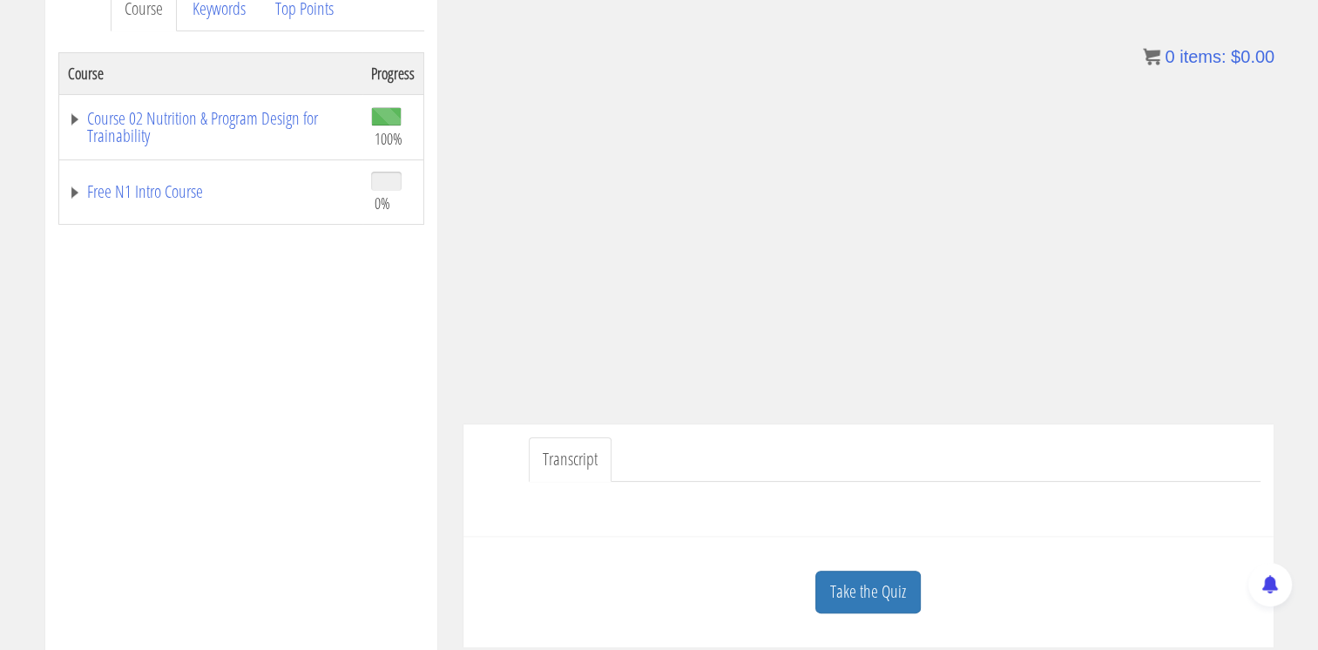
scroll to position [258, 0]
click at [234, 118] on link "Course 02 Nutrition & Program Design for Trainability" at bounding box center [211, 123] width 286 height 35
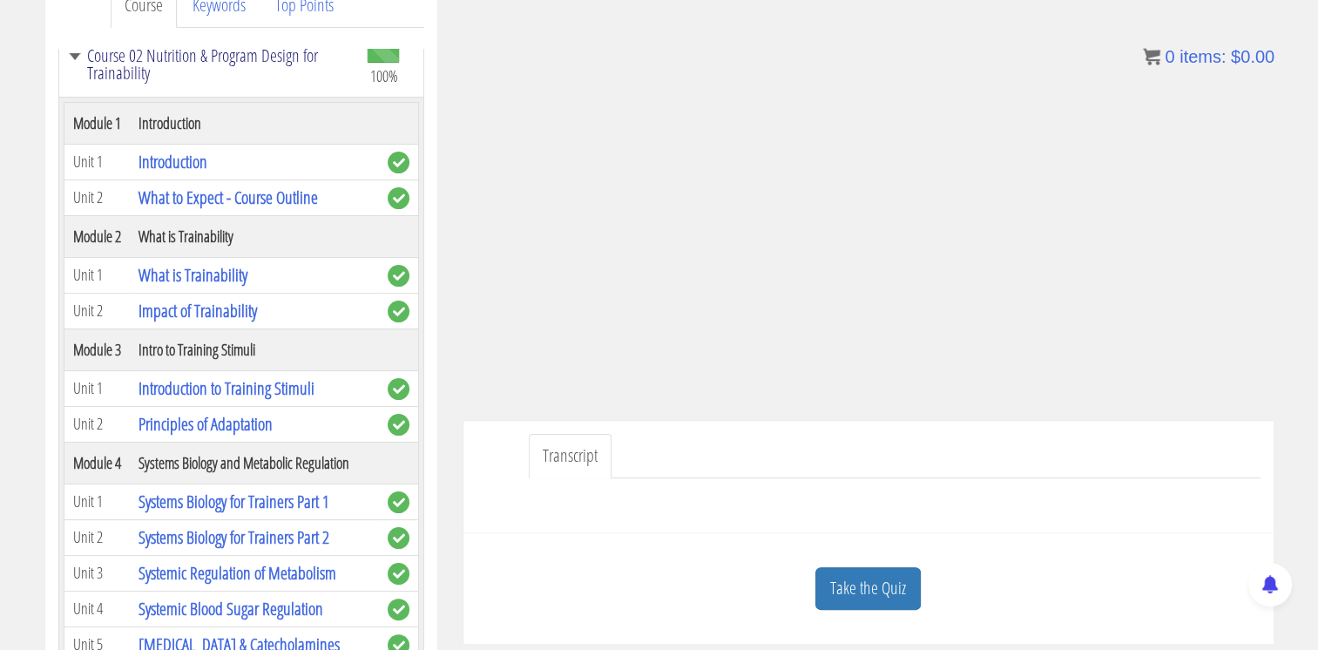
scroll to position [61, 0]
click at [247, 434] on link "Principles of Adaptation" at bounding box center [205, 422] width 134 height 24
